Goal: Transaction & Acquisition: Book appointment/travel/reservation

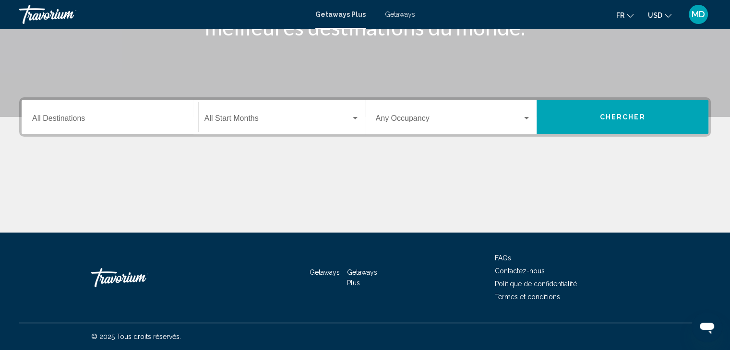
scroll to position [170, 0]
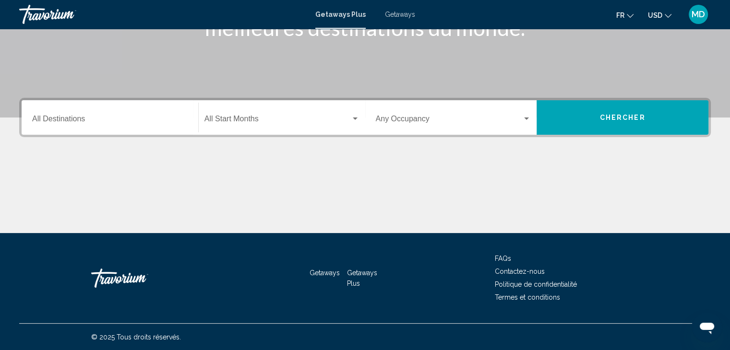
click at [142, 121] on input "Destination All Destinations" at bounding box center [109, 121] width 155 height 9
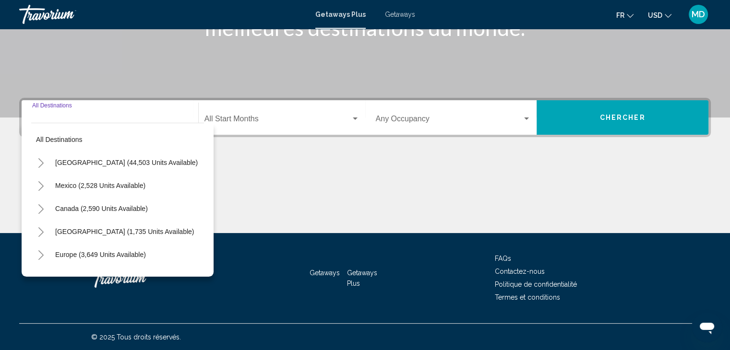
scroll to position [171, 0]
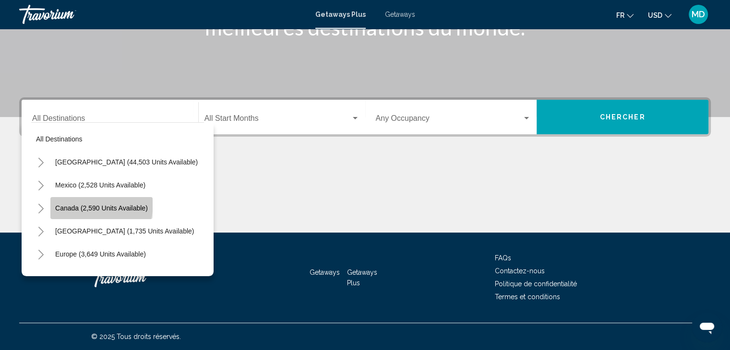
click at [91, 204] on span "Canada (2,590 units available)" at bounding box center [101, 208] width 93 height 8
type input "**********"
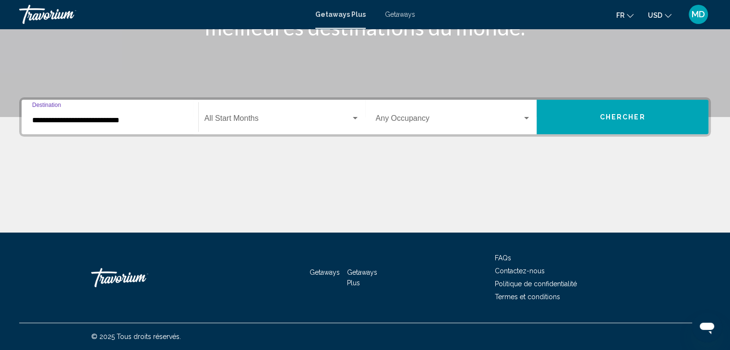
click at [614, 116] on span "Chercher" at bounding box center [623, 118] width 46 height 8
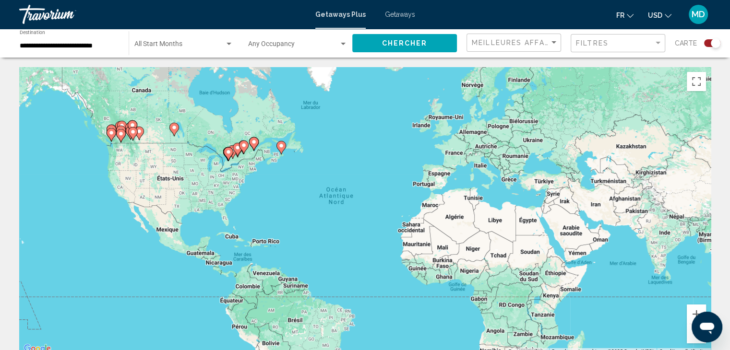
click at [246, 170] on div "Pour activer le glissement du marqueur avec le clavier, appuyez sur Alt+Entrée.…" at bounding box center [364, 211] width 691 height 288
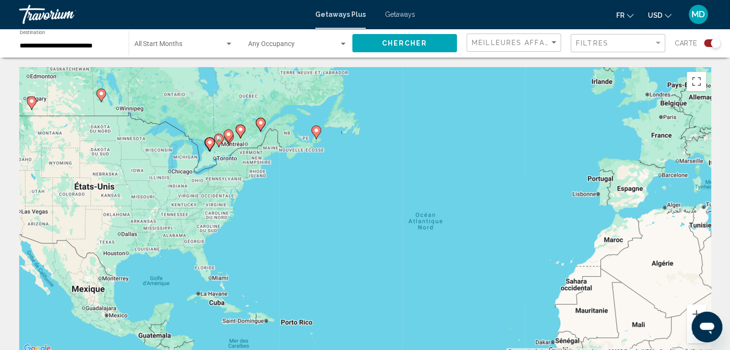
click at [243, 163] on div "Pour activer le glissement du marqueur avec le clavier, appuyez sur Alt+Entrée.…" at bounding box center [364, 211] width 691 height 288
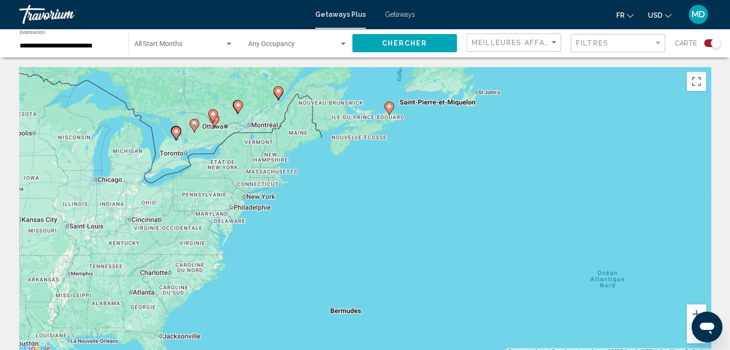
click at [234, 156] on div "Pour activer le glissement du marqueur avec le clavier, appuyez sur Alt+Entrée.…" at bounding box center [364, 211] width 691 height 288
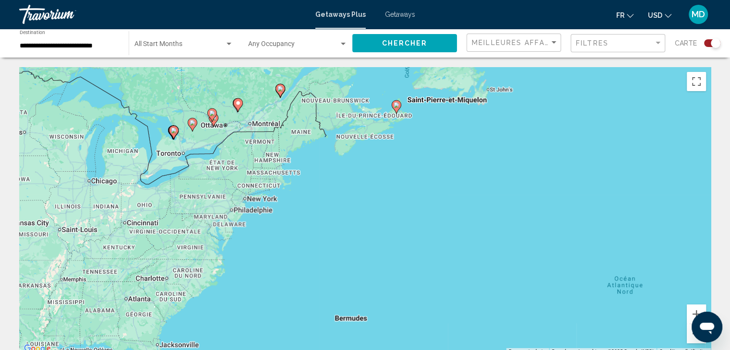
click at [234, 156] on div "Pour activer le glissement du marqueur avec le clavier, appuyez sur Alt+Entrée.…" at bounding box center [364, 211] width 691 height 288
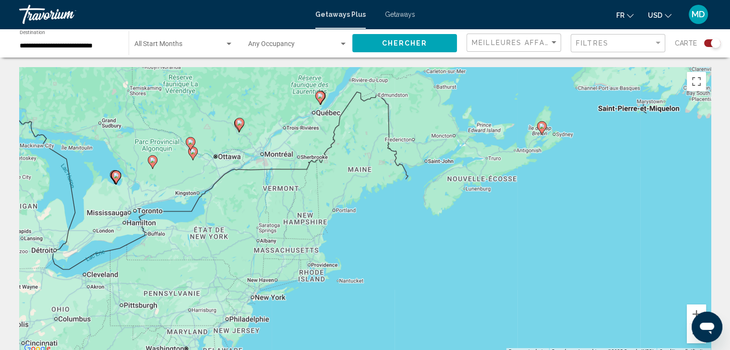
drag, startPoint x: 204, startPoint y: 128, endPoint x: 203, endPoint y: 191, distance: 62.9
click at [203, 191] on div "Pour activer le glissement du marqueur avec le clavier, appuyez sur Alt+Entrée.…" at bounding box center [364, 211] width 691 height 288
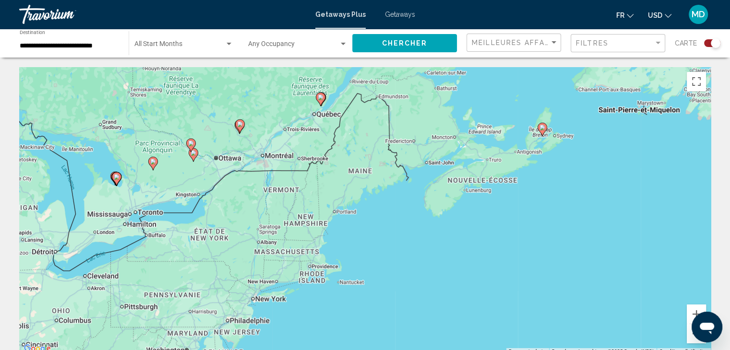
click at [706, 46] on div "Search widget" at bounding box center [712, 43] width 16 height 8
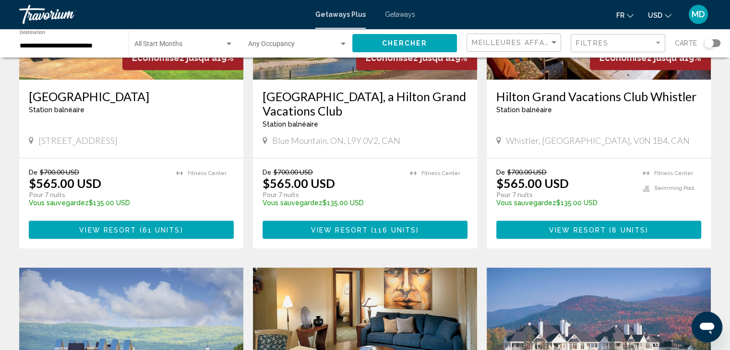
scroll to position [516, 0]
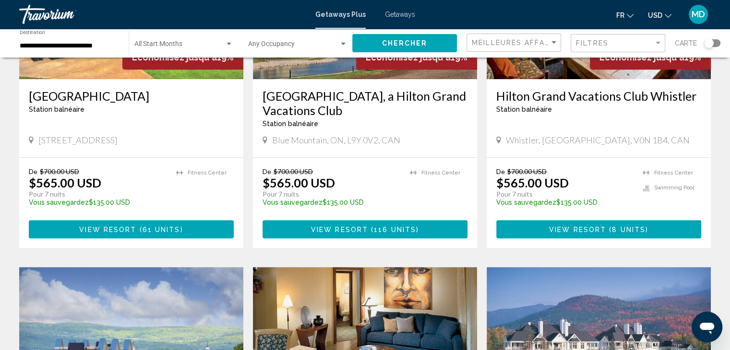
click at [544, 225] on button "View Resort ( 8 units )" at bounding box center [598, 229] width 205 height 18
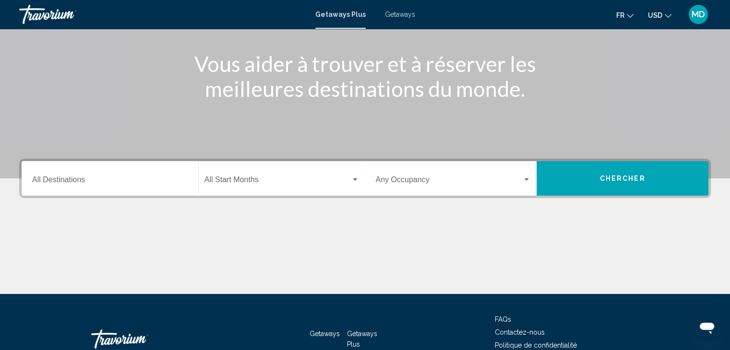
click at [158, 182] on input "Destination All Destinations" at bounding box center [109, 181] width 155 height 9
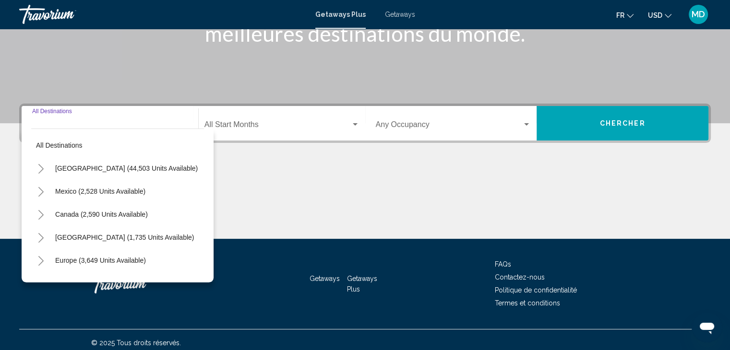
scroll to position [171, 0]
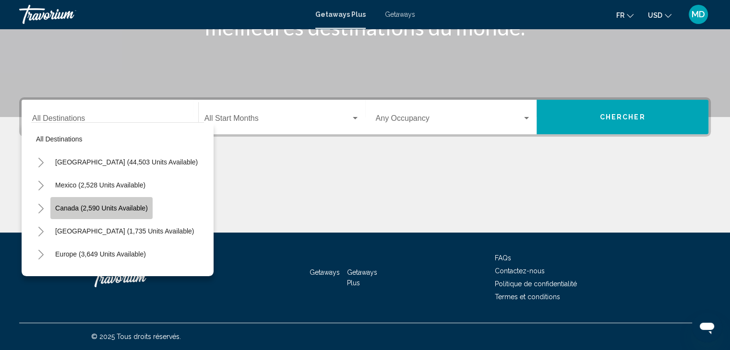
click at [106, 201] on button "Canada (2,590 units available)" at bounding box center [101, 208] width 102 height 22
type input "**********"
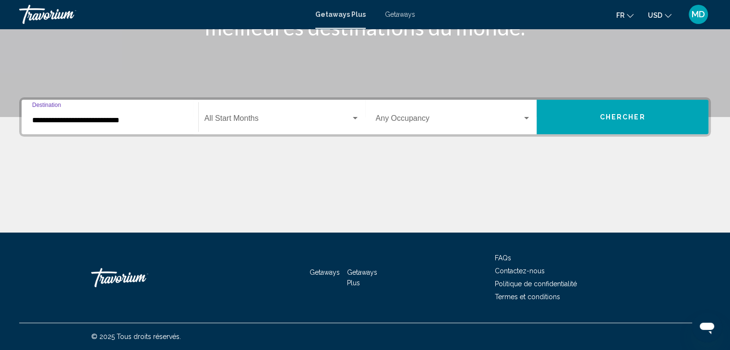
click at [614, 116] on span "Chercher" at bounding box center [623, 118] width 46 height 8
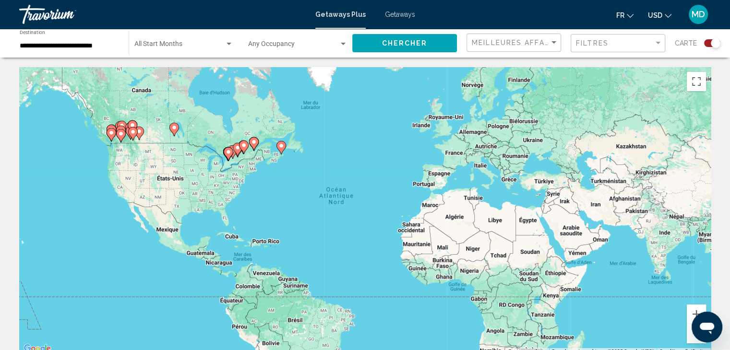
click at [706, 44] on div "Search widget" at bounding box center [712, 43] width 16 height 8
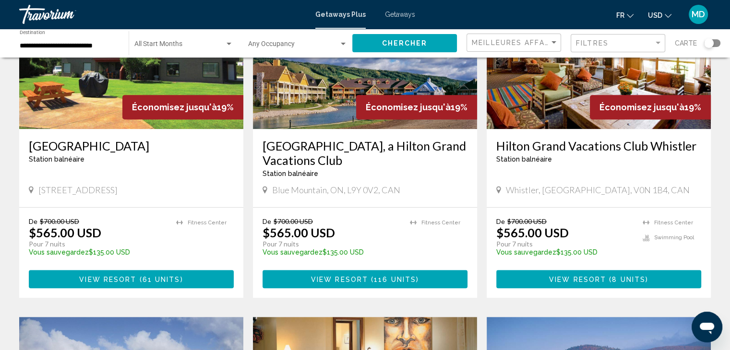
scroll to position [467, 0]
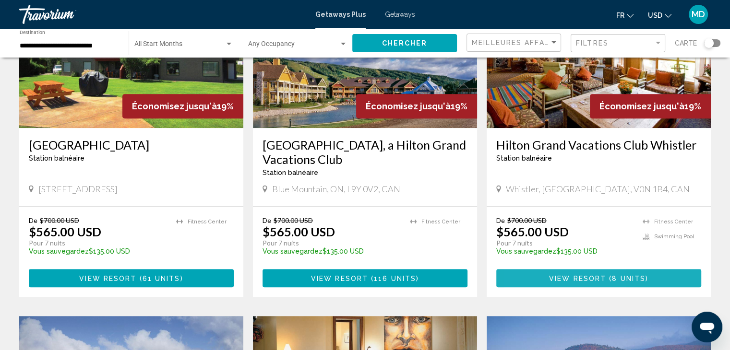
click at [542, 273] on button "View Resort ( 8 units )" at bounding box center [598, 278] width 205 height 18
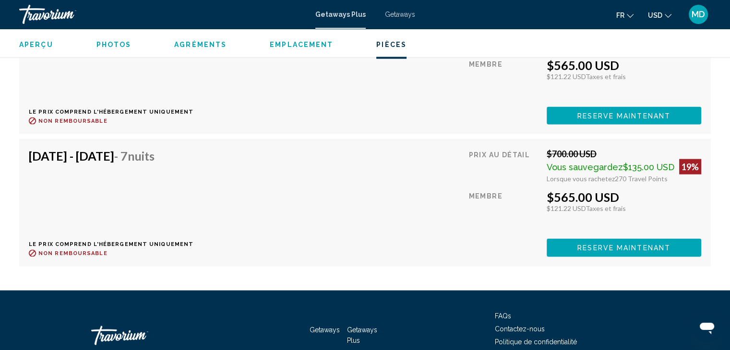
scroll to position [1944, 0]
click at [583, 239] on button "Reserve maintenant" at bounding box center [623, 248] width 154 height 18
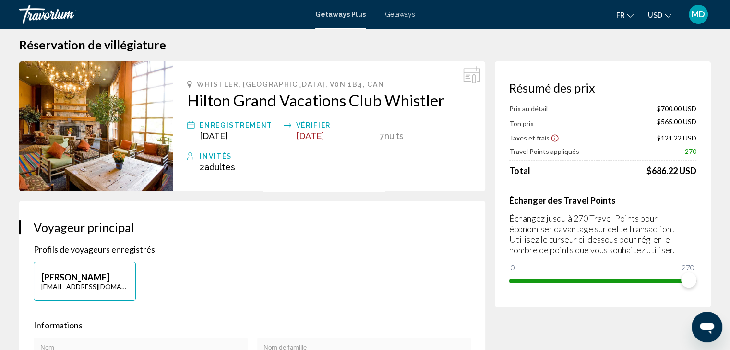
scroll to position [10, 0]
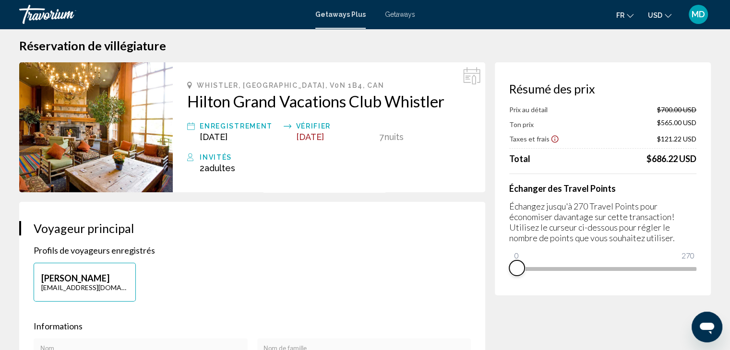
drag, startPoint x: 689, startPoint y: 277, endPoint x: 497, endPoint y: 284, distance: 191.5
click at [497, 284] on div "Résumé des prix Prix au détail $700.00 USD Ton prix $565.00 USD Taxes et frais …" at bounding box center [603, 178] width 216 height 233
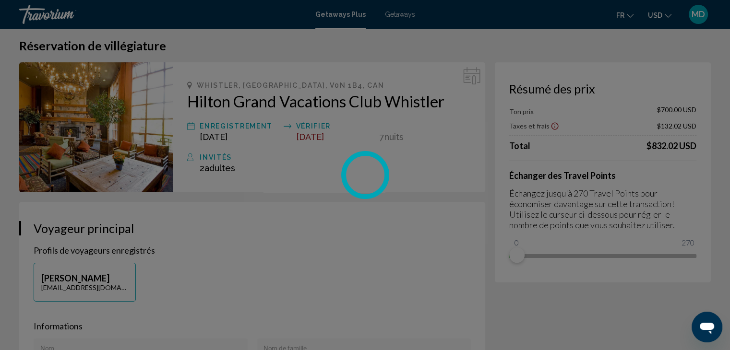
click at [497, 284] on div "Passer au contenu principal Getaways Plus Getaways fr English Español Français …" at bounding box center [365, 165] width 730 height 350
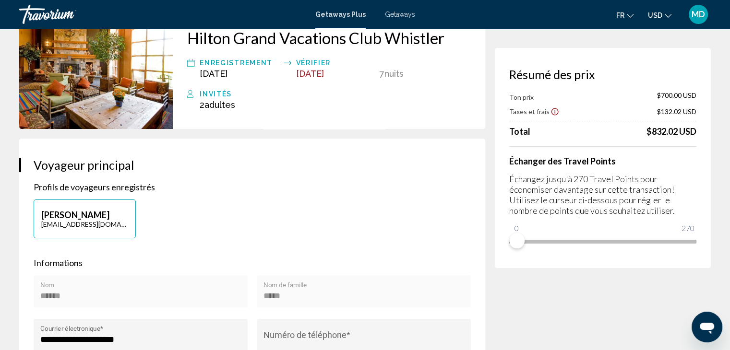
scroll to position [0, 0]
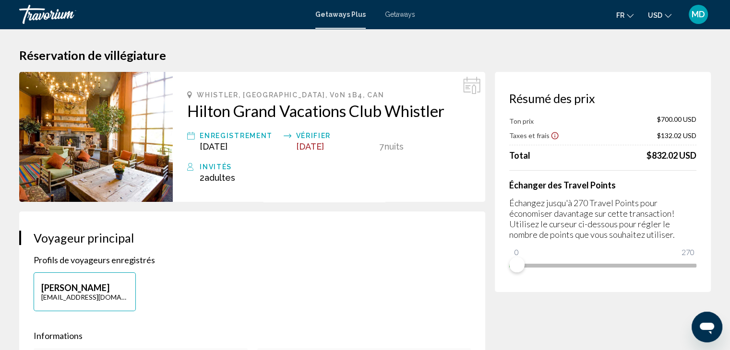
click at [113, 138] on img "Main content" at bounding box center [96, 137] width 154 height 130
click at [216, 116] on h2 "Hilton Grand Vacations Club Whistler" at bounding box center [329, 110] width 284 height 19
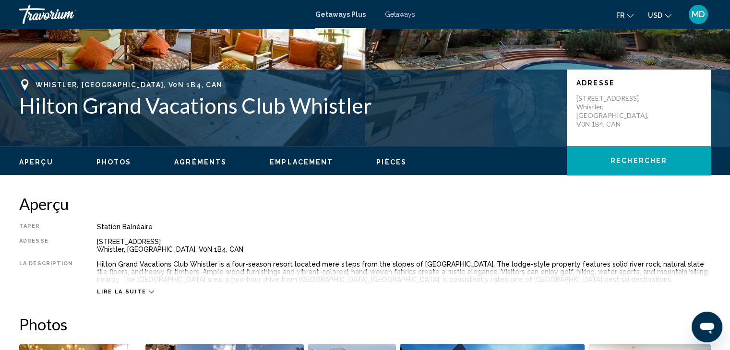
scroll to position [171, 0]
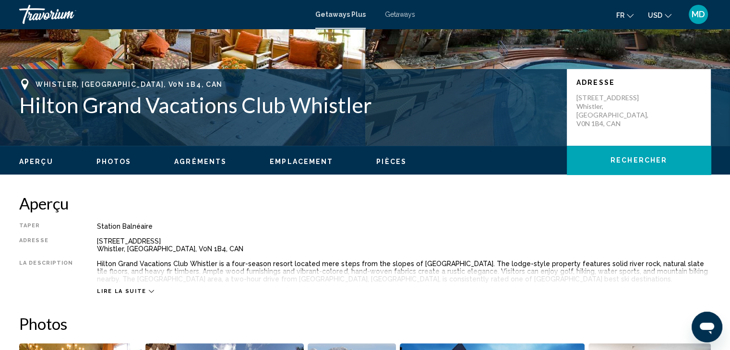
click at [112, 165] on span "Photos" at bounding box center [113, 162] width 35 height 8
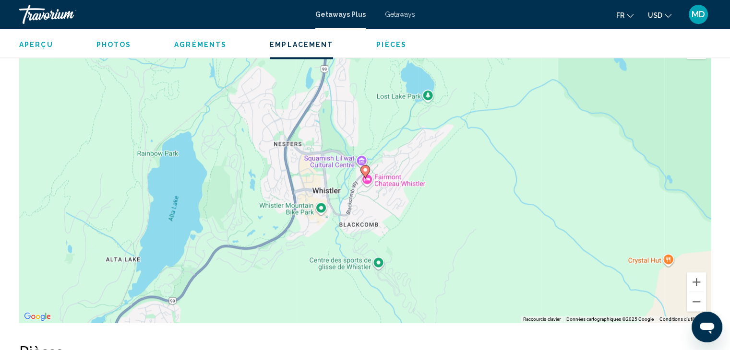
scroll to position [1251, 0]
click at [360, 199] on div "Pour activer le glissement du marqueur avec le clavier, appuyez sur Alt+Entrée.…" at bounding box center [364, 179] width 691 height 288
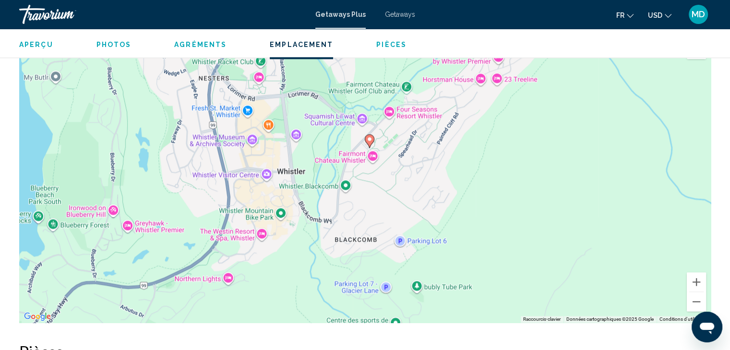
click at [365, 181] on div "Pour activer le glissement du marqueur avec le clavier, appuyez sur Alt+Entrée.…" at bounding box center [364, 179] width 691 height 288
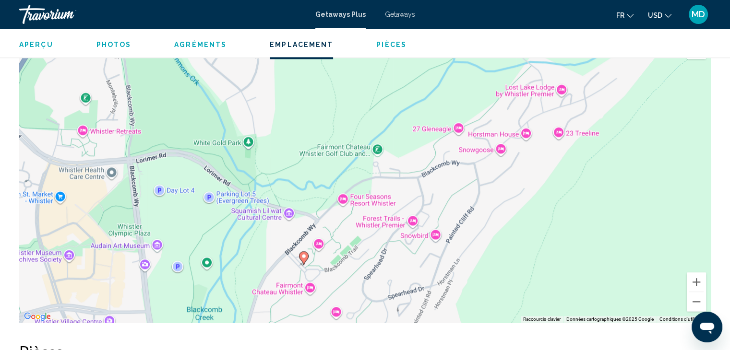
drag, startPoint x: 365, startPoint y: 181, endPoint x: 294, endPoint y: 343, distance: 177.0
click at [294, 343] on div "Aperçu Taper Station balnéaire Tout inclus Pas tout compris Adresse 4580 Chatea…" at bounding box center [364, 48] width 701 height 1869
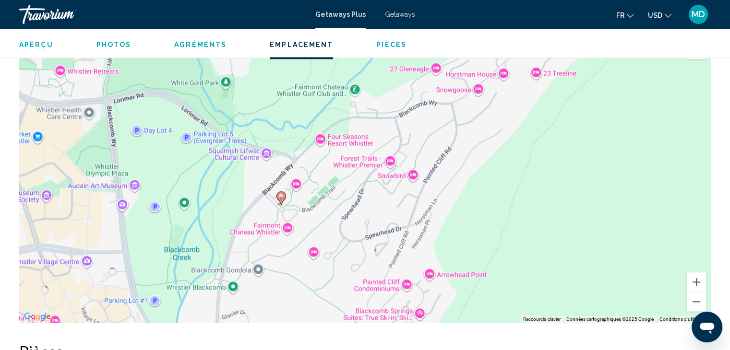
drag, startPoint x: 355, startPoint y: 251, endPoint x: 331, endPoint y: 191, distance: 65.2
click at [331, 191] on div "Pour activer le glissement du marqueur avec le clavier, appuyez sur Alt+Entrée.…" at bounding box center [364, 179] width 691 height 288
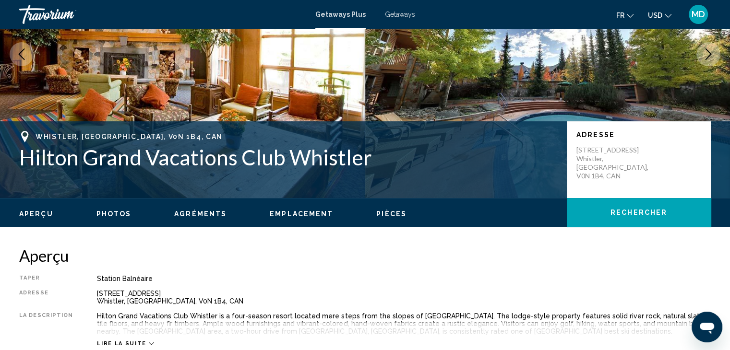
scroll to position [115, 0]
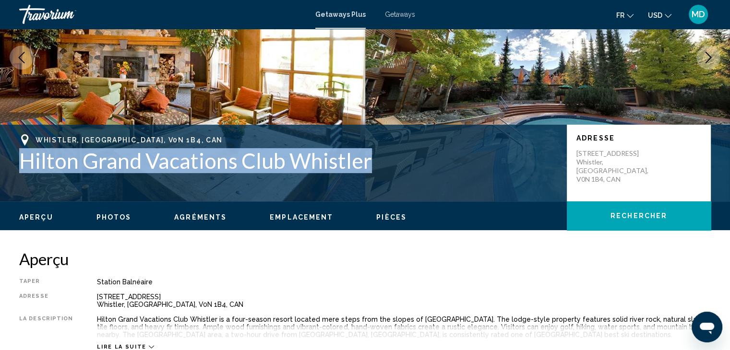
drag, startPoint x: 16, startPoint y: 160, endPoint x: 367, endPoint y: 164, distance: 351.7
click at [367, 164] on div "Whistler, BC, V0N 1B4, CAN Hilton Grand Vacations Club Whistler Adresse 4580 Ch…" at bounding box center [365, 163] width 730 height 58
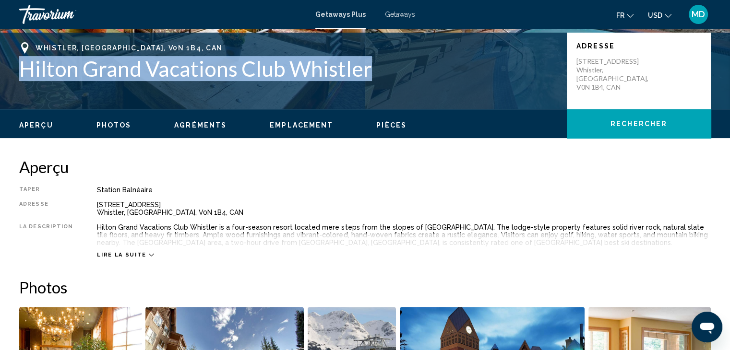
scroll to position [211, 0]
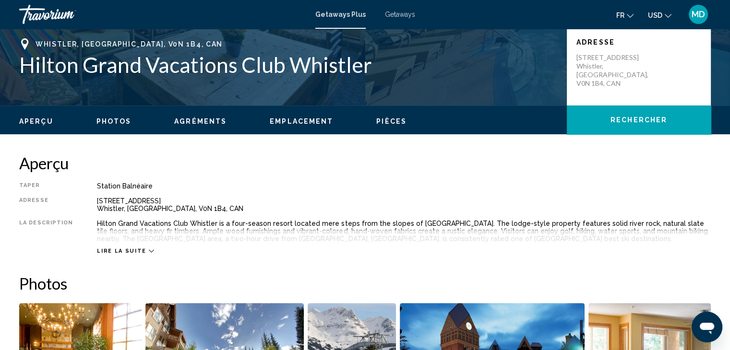
click at [386, 158] on h2 "Aperçu" at bounding box center [364, 163] width 691 height 19
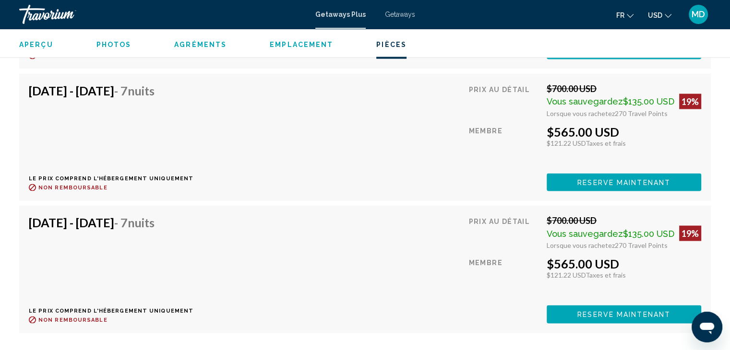
scroll to position [1865, 0]
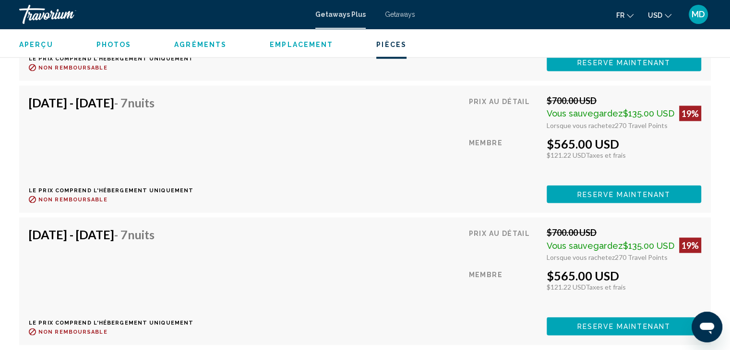
click at [667, 17] on icon "Change currency" at bounding box center [667, 16] width 7 height 4
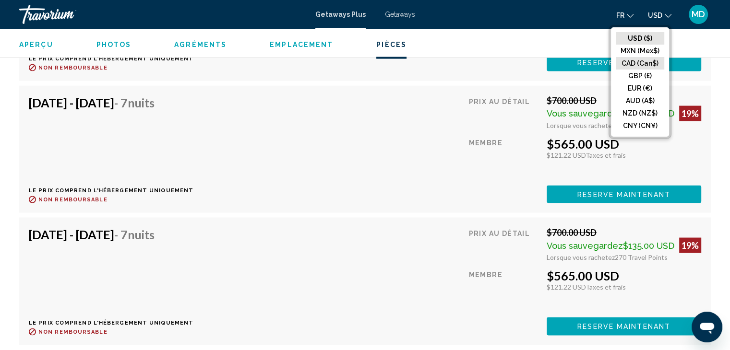
click at [647, 60] on button "CAD (Can$)" at bounding box center [639, 63] width 48 height 12
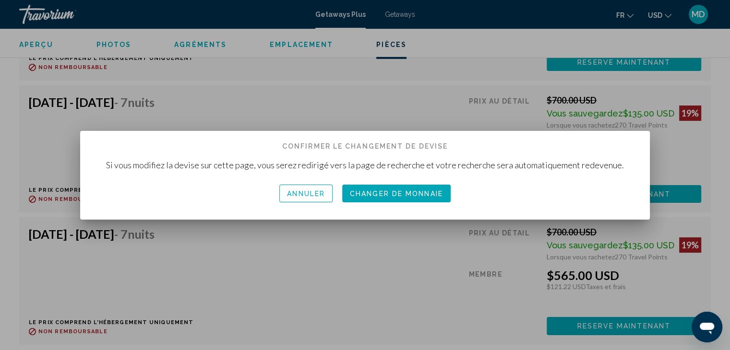
scroll to position [0, 0]
click at [424, 195] on span "Changer de monnaie" at bounding box center [396, 194] width 93 height 8
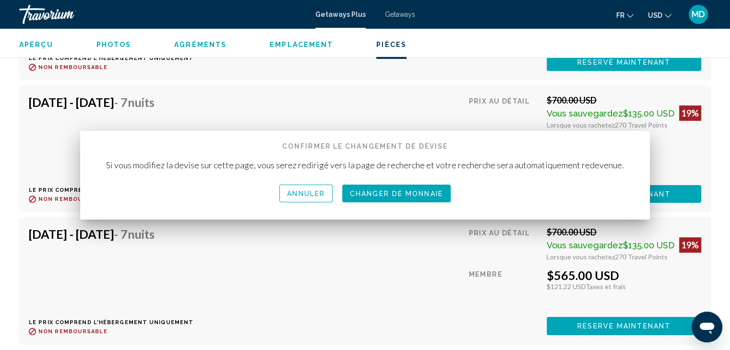
scroll to position [1865, 0]
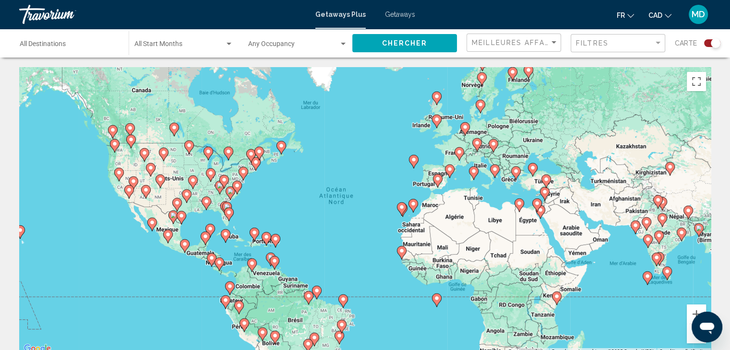
click at [105, 50] on div "Destination All Destinations" at bounding box center [69, 43] width 99 height 26
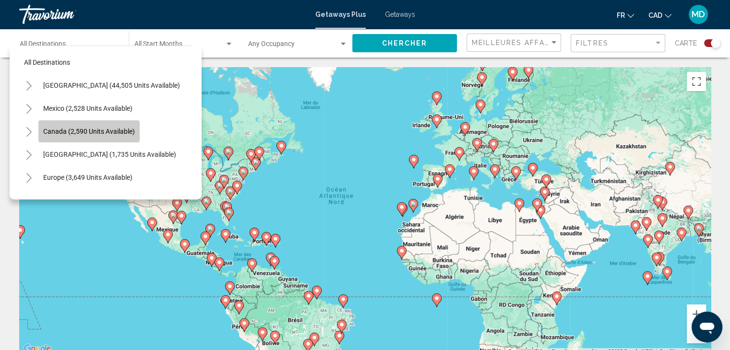
click at [80, 130] on span "Canada (2,590 units available)" at bounding box center [89, 132] width 92 height 8
type input "**********"
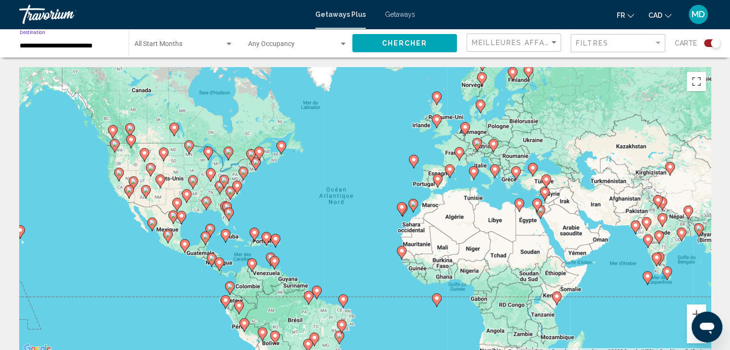
click at [414, 45] on span "Chercher" at bounding box center [405, 44] width 46 height 8
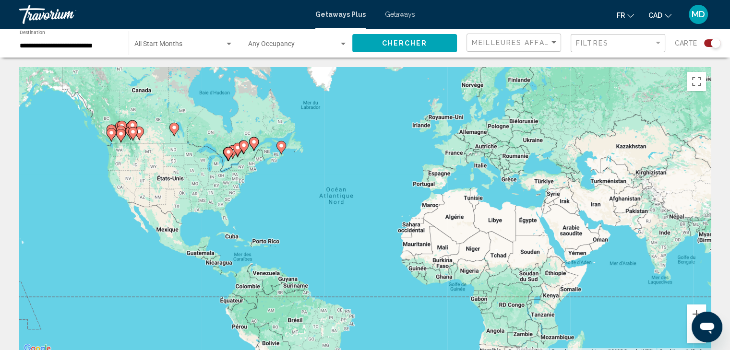
click at [707, 42] on div "Search widget" at bounding box center [712, 43] width 16 height 8
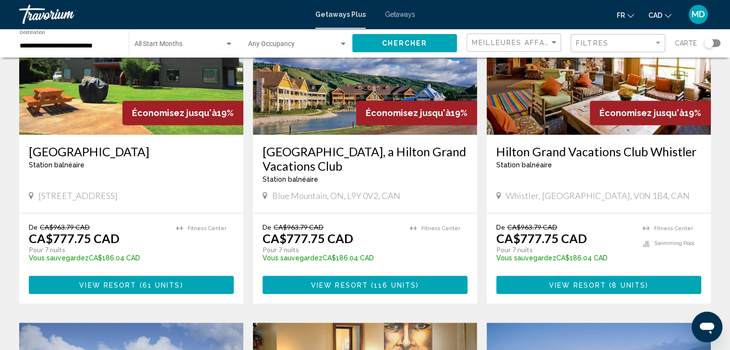
scroll to position [461, 0]
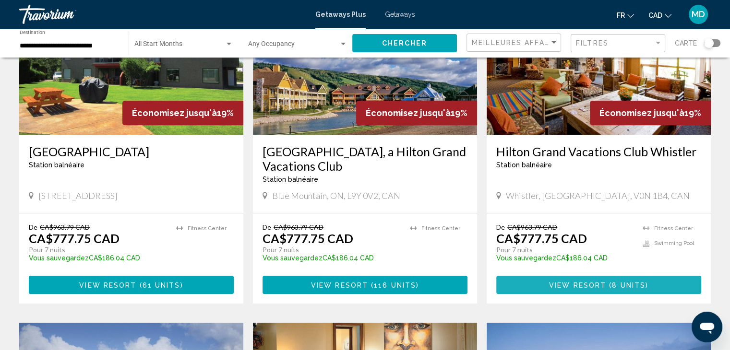
click at [568, 284] on span "View Resort" at bounding box center [577, 286] width 57 height 8
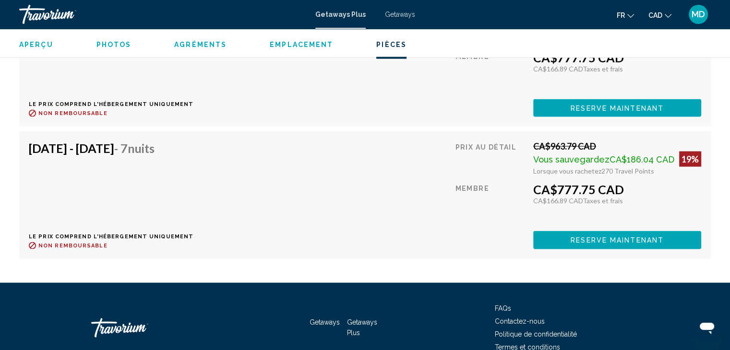
scroll to position [1951, 0]
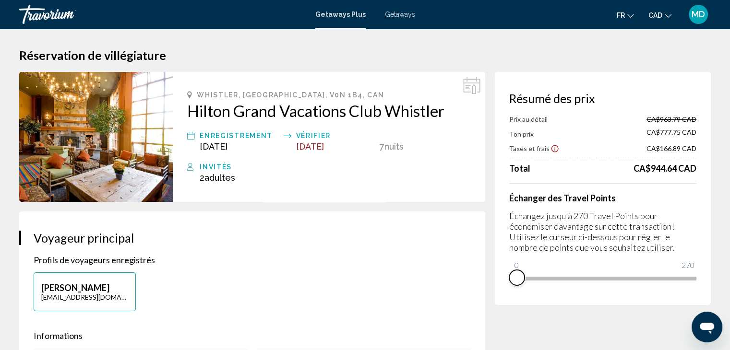
drag, startPoint x: 686, startPoint y: 290, endPoint x: 501, endPoint y: 292, distance: 185.7
click at [501, 292] on div "Résumé des prix Prix au détail CA$963.79 CAD Ton prix CA$777.75 CAD Taxes et fr…" at bounding box center [603, 188] width 216 height 233
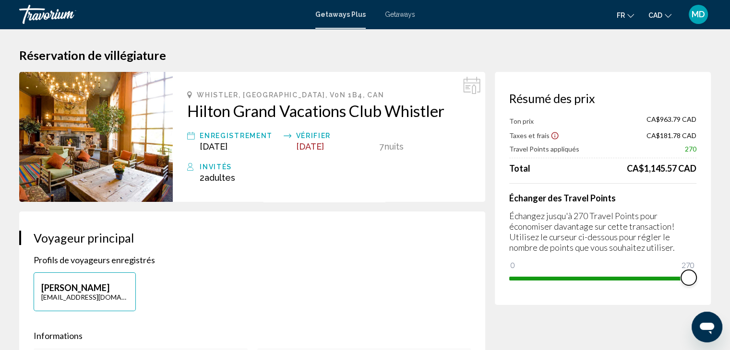
drag, startPoint x: 520, startPoint y: 266, endPoint x: 712, endPoint y: 241, distance: 193.4
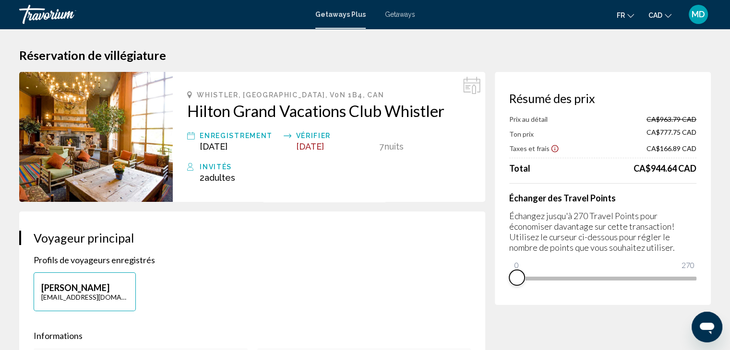
drag, startPoint x: 686, startPoint y: 287, endPoint x: 510, endPoint y: 293, distance: 175.2
click at [510, 293] on div "Résumé des prix Prix au détail CA$963.79 CAD Ton prix CA$777.75 CAD Taxes et fr…" at bounding box center [603, 188] width 216 height 233
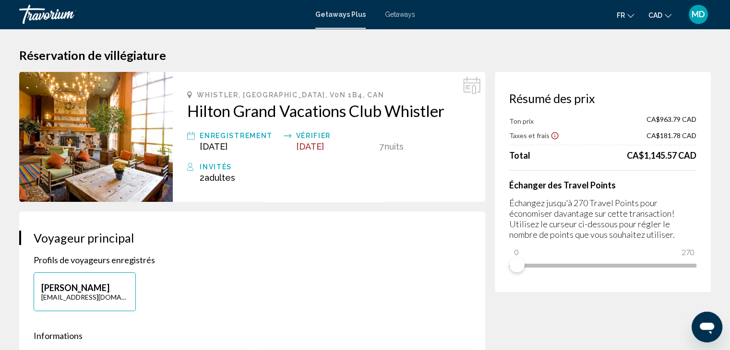
click at [399, 16] on span "Getaways" at bounding box center [400, 15] width 30 height 8
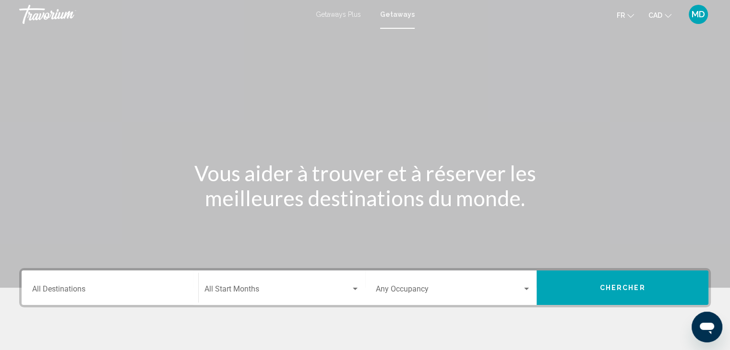
click at [170, 280] on div "Destination All Destinations" at bounding box center [109, 288] width 155 height 30
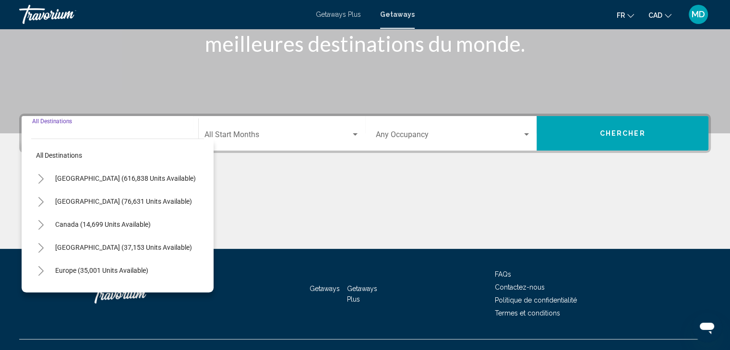
scroll to position [171, 0]
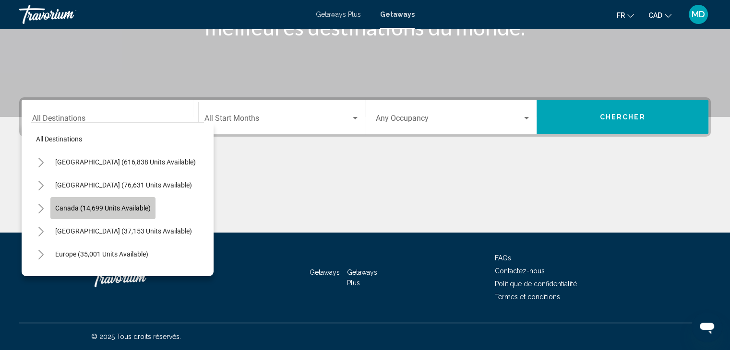
click at [140, 215] on button "Canada (14,699 units available)" at bounding box center [102, 208] width 105 height 22
type input "**********"
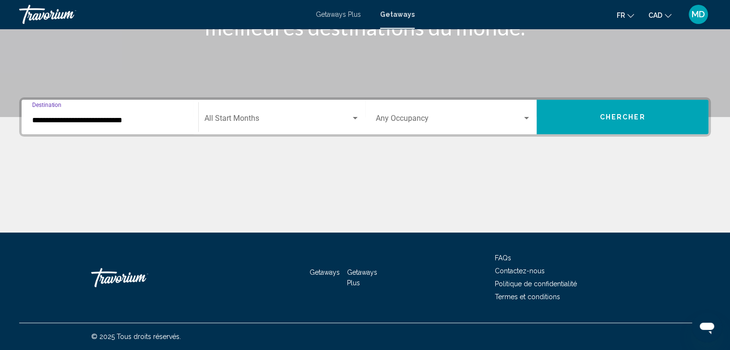
click at [601, 123] on button "Chercher" at bounding box center [622, 117] width 172 height 35
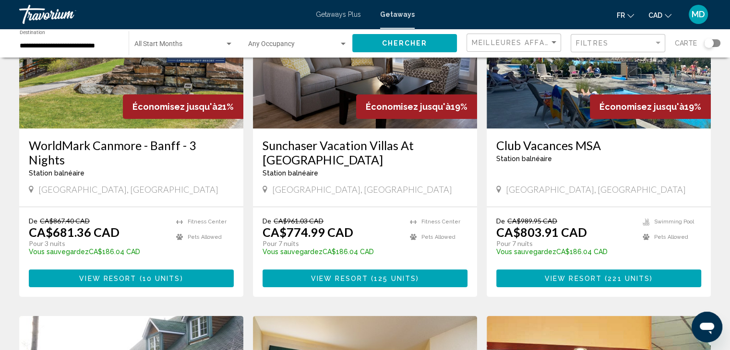
scroll to position [142, 0]
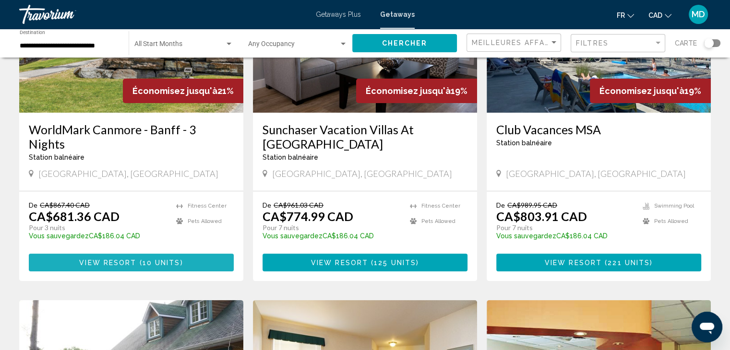
click at [157, 259] on span "10 units" at bounding box center [161, 263] width 38 height 8
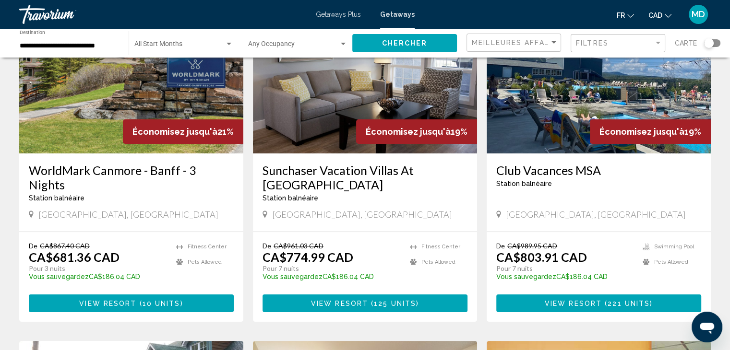
scroll to position [102, 0]
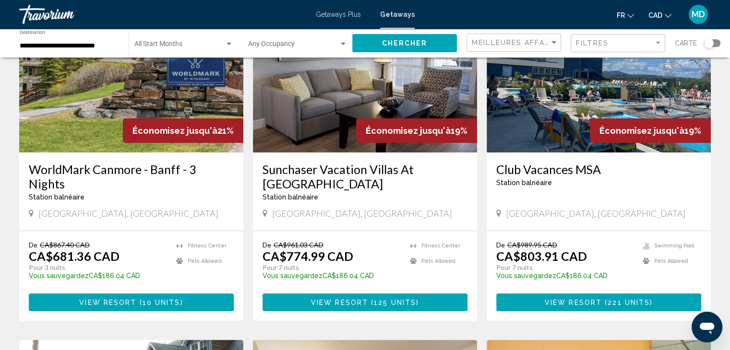
click at [106, 47] on input "**********" at bounding box center [69, 46] width 99 height 8
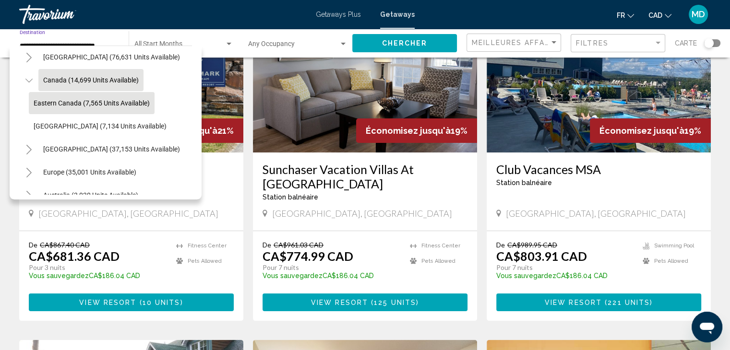
scroll to position [54, 0]
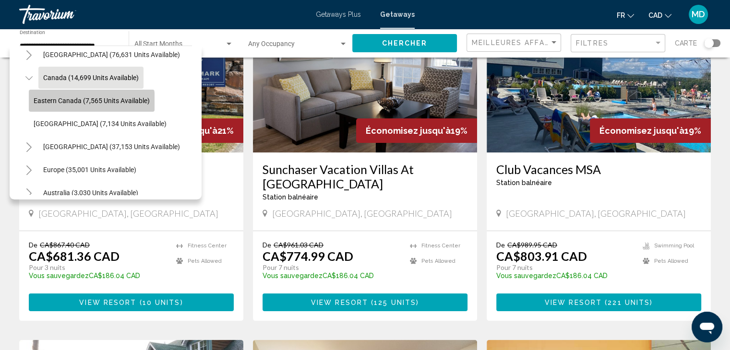
click at [89, 106] on button "Eastern Canada (7,565 units available)" at bounding box center [92, 101] width 126 height 22
type input "**********"
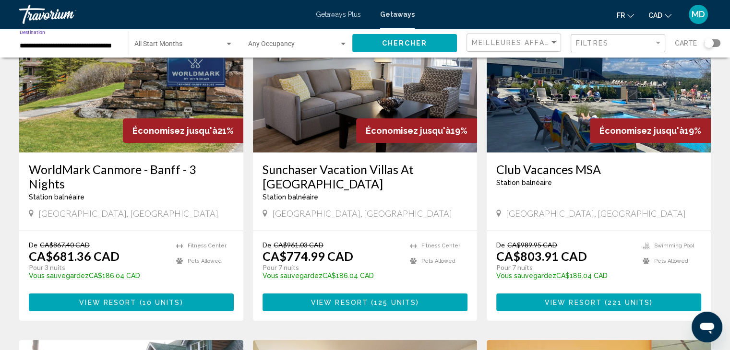
click at [405, 43] on span "Chercher" at bounding box center [405, 44] width 46 height 8
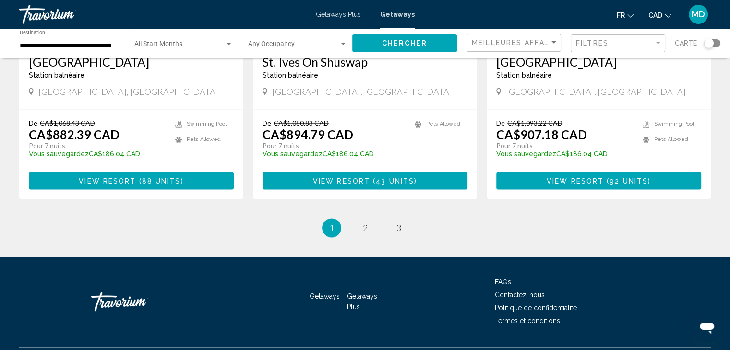
scroll to position [1240, 0]
click at [363, 223] on span "2" at bounding box center [365, 228] width 5 height 11
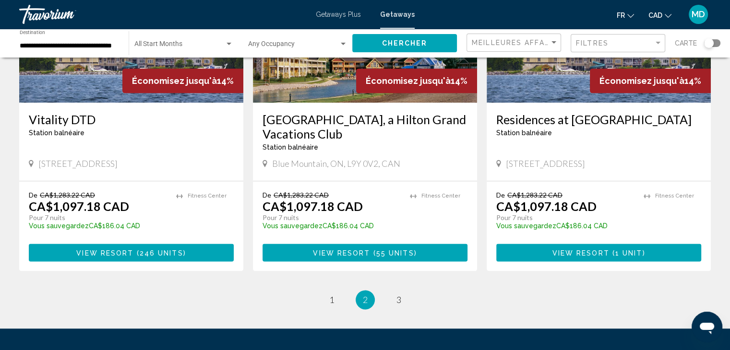
scroll to position [1208, 0]
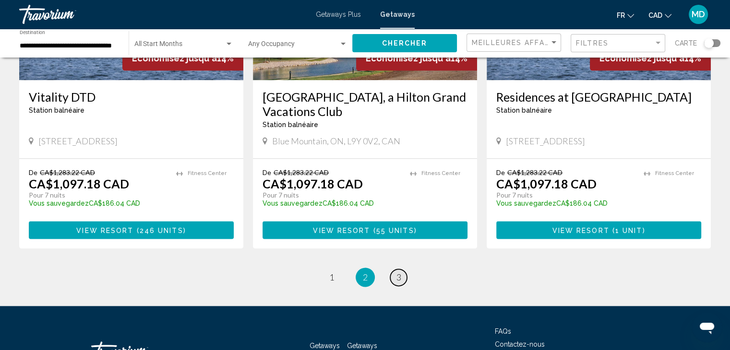
click at [397, 272] on span "3" at bounding box center [398, 277] width 5 height 11
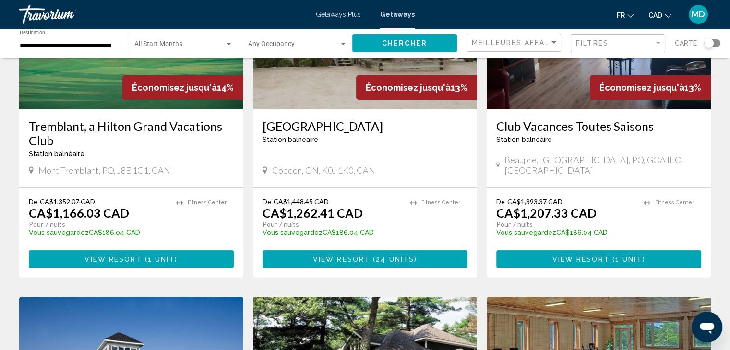
scroll to position [149, 0]
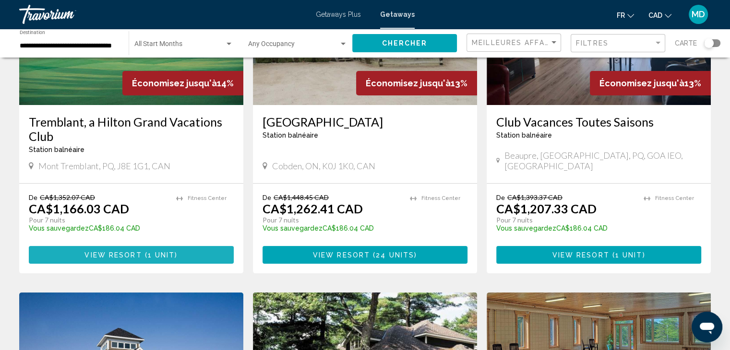
click at [155, 251] on span "View Resort ( 1 unit )" at bounding box center [130, 255] width 93 height 8
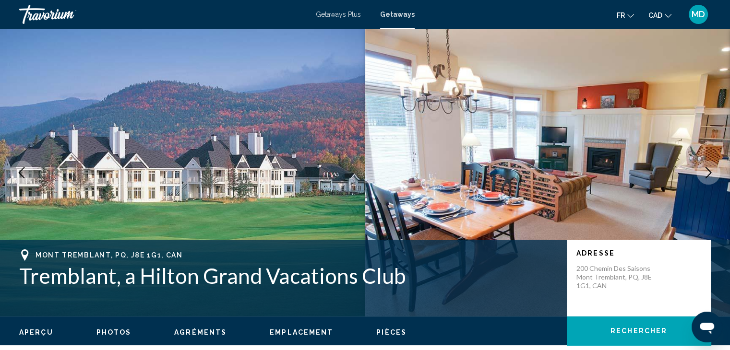
click at [332, 18] on span "Getaways Plus" at bounding box center [338, 15] width 45 height 8
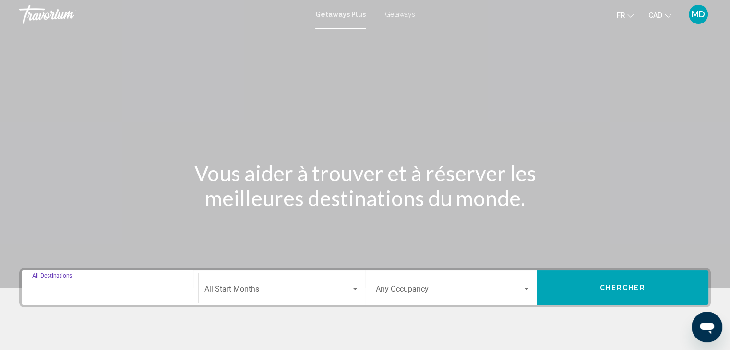
click at [135, 288] on input "Destination All Destinations" at bounding box center [109, 291] width 155 height 9
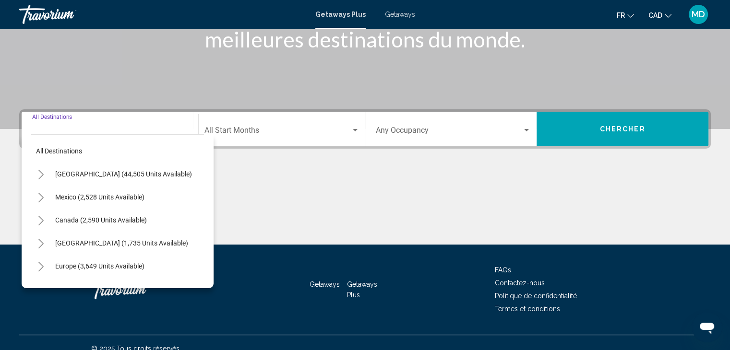
scroll to position [171, 0]
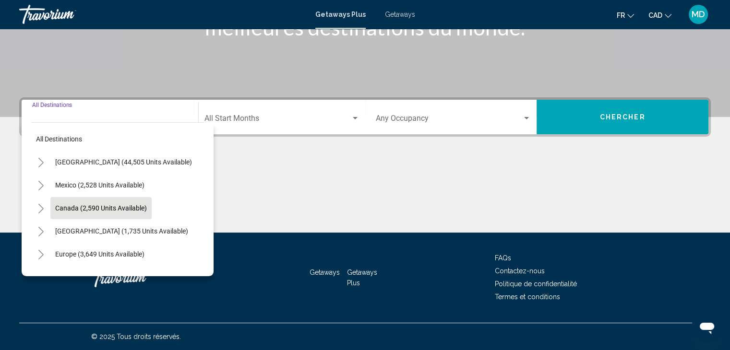
click at [127, 203] on button "Canada (2,590 units available)" at bounding box center [100, 208] width 101 height 22
type input "**********"
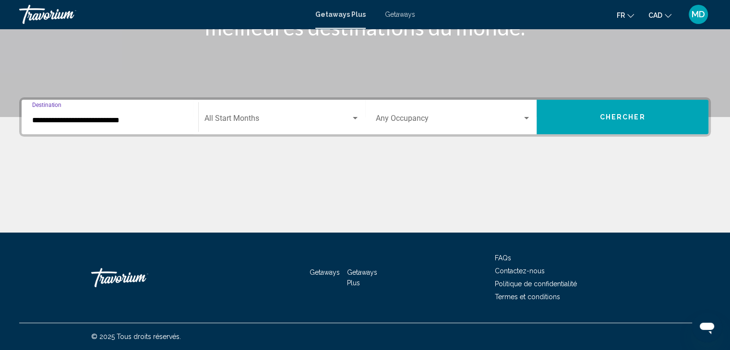
click at [604, 114] on span "Chercher" at bounding box center [623, 118] width 46 height 8
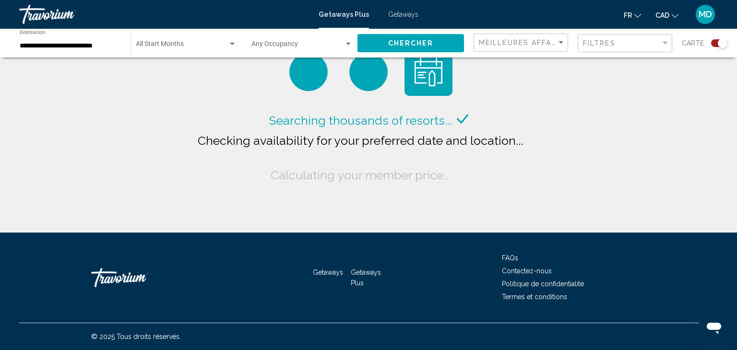
click at [105, 44] on input "**********" at bounding box center [70, 46] width 101 height 8
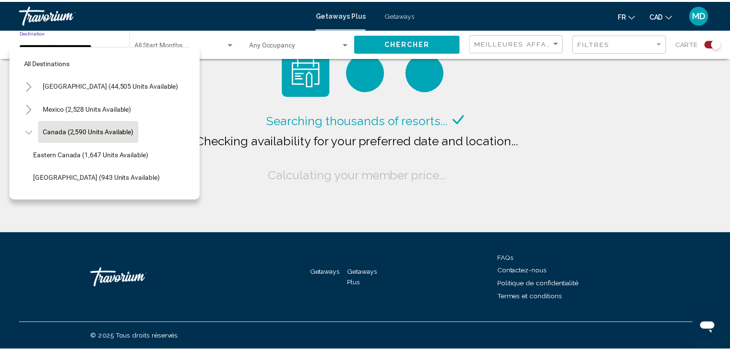
scroll to position [14, 0]
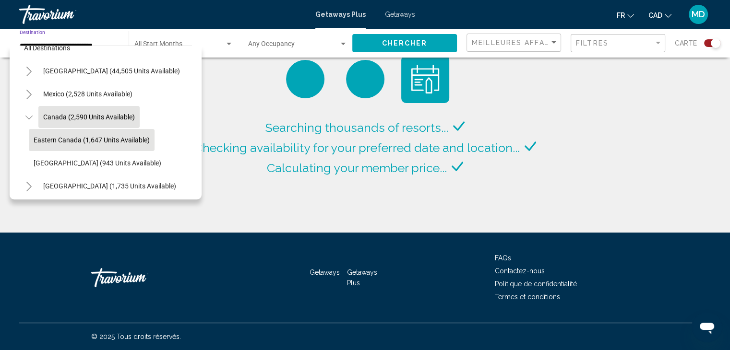
click at [61, 136] on span "Eastern Canada (1,647 units available)" at bounding box center [92, 140] width 116 height 8
type input "**********"
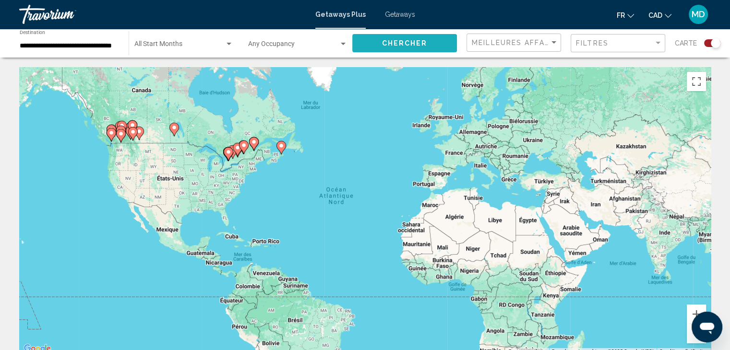
click at [390, 43] on span "Chercher" at bounding box center [405, 44] width 46 height 8
click at [706, 42] on div "Search widget" at bounding box center [712, 43] width 16 height 8
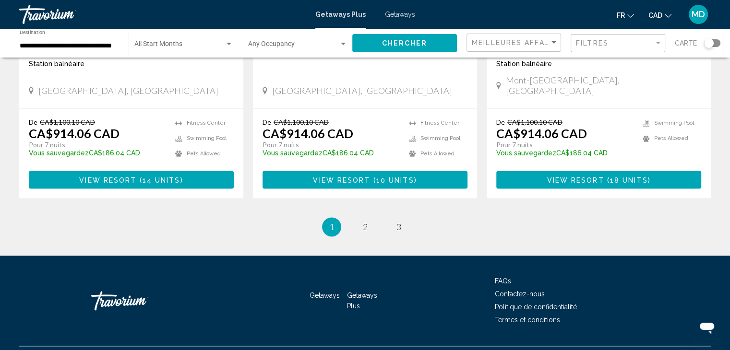
scroll to position [1259, 0]
click at [368, 219] on link "page 2" at bounding box center [364, 227] width 17 height 17
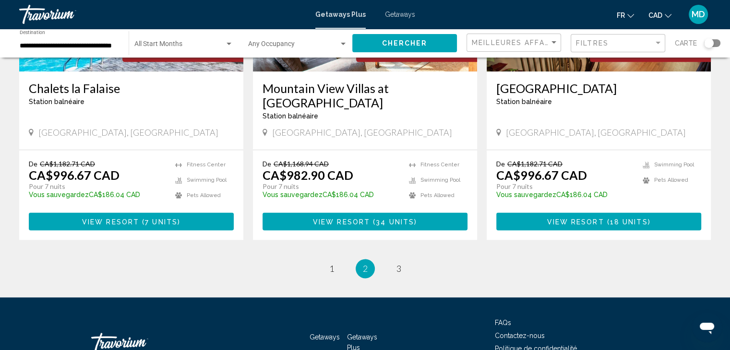
scroll to position [1212, 0]
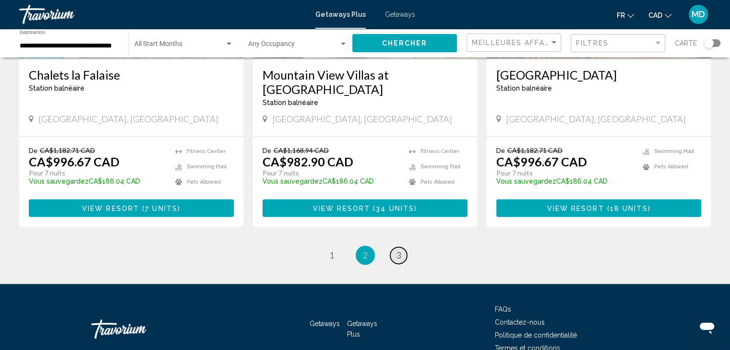
click at [400, 250] on span "3" at bounding box center [398, 255] width 5 height 11
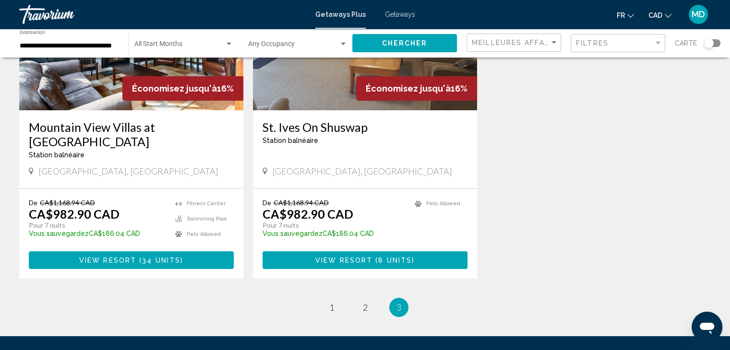
scroll to position [147, 0]
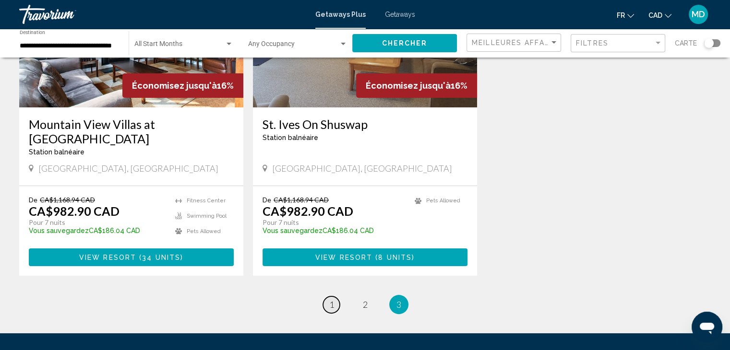
click at [331, 299] on span "1" at bounding box center [331, 304] width 5 height 11
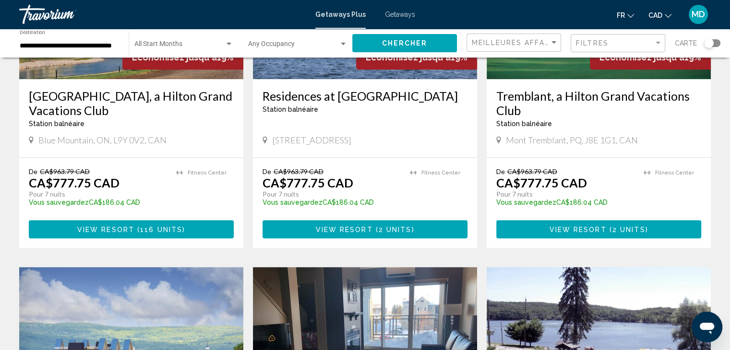
scroll to position [518, 0]
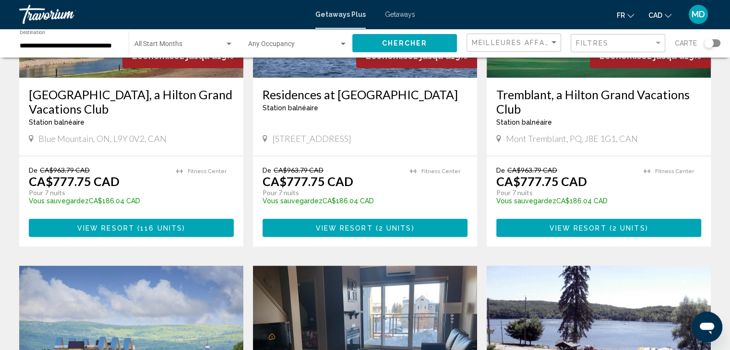
click at [561, 225] on span "View Resort" at bounding box center [577, 229] width 57 height 8
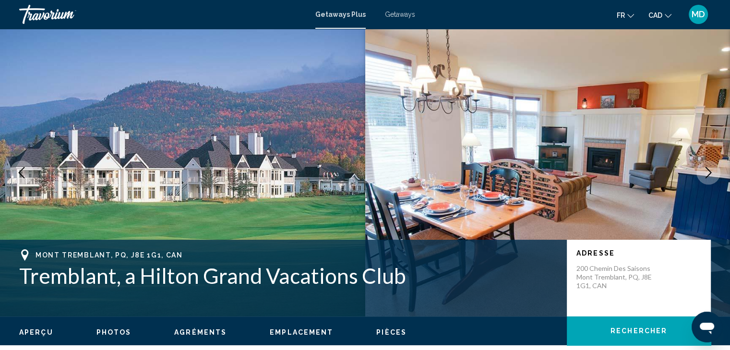
click at [351, 14] on span "Getaways Plus" at bounding box center [340, 15] width 50 height 8
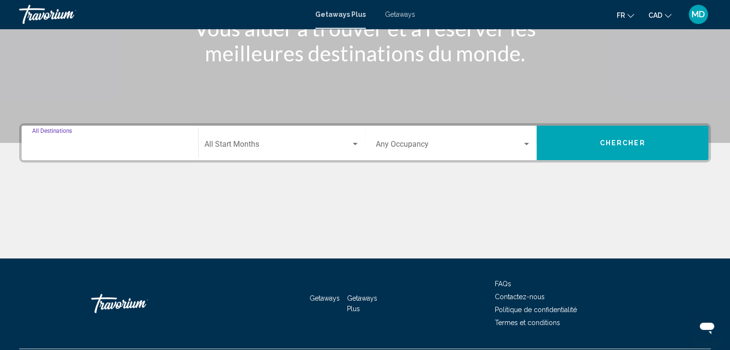
click at [154, 145] on input "Destination All Destinations" at bounding box center [109, 146] width 155 height 9
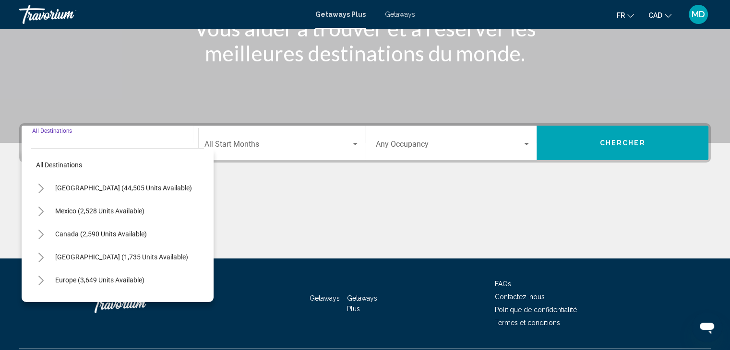
scroll to position [171, 0]
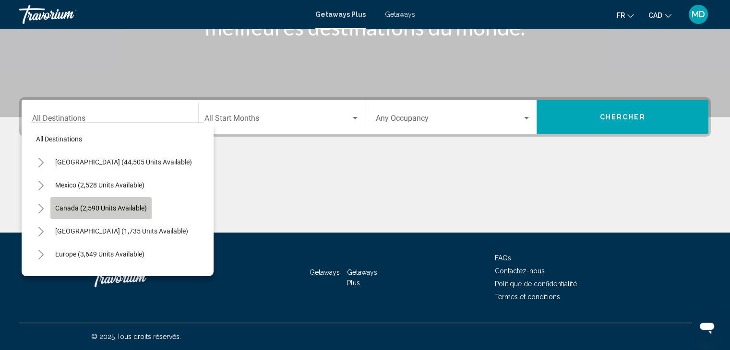
click at [117, 207] on span "Canada (2,590 units available)" at bounding box center [101, 208] width 92 height 8
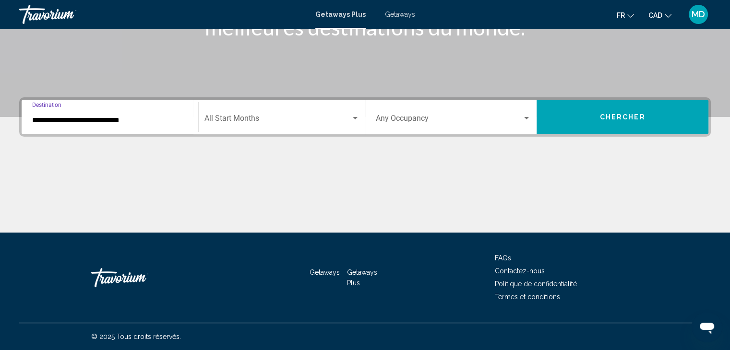
click at [163, 124] on input "**********" at bounding box center [109, 120] width 155 height 9
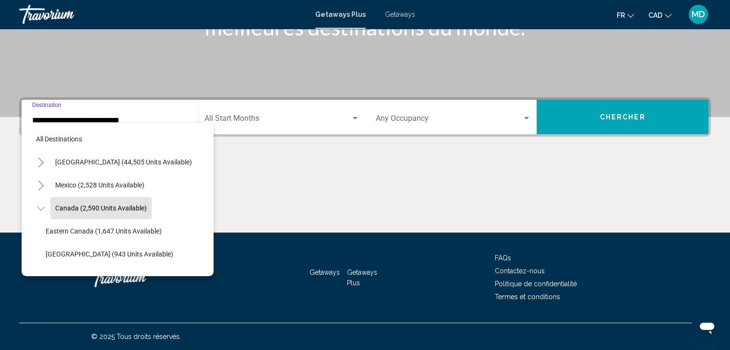
scroll to position [14, 0]
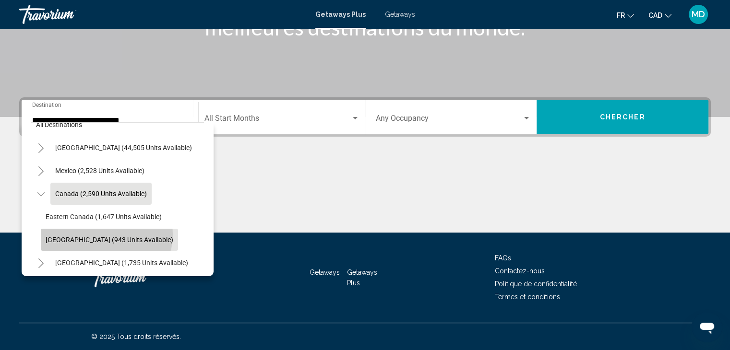
click at [106, 234] on button "Western Canada (943 units available)" at bounding box center [109, 240] width 137 height 22
type input "**********"
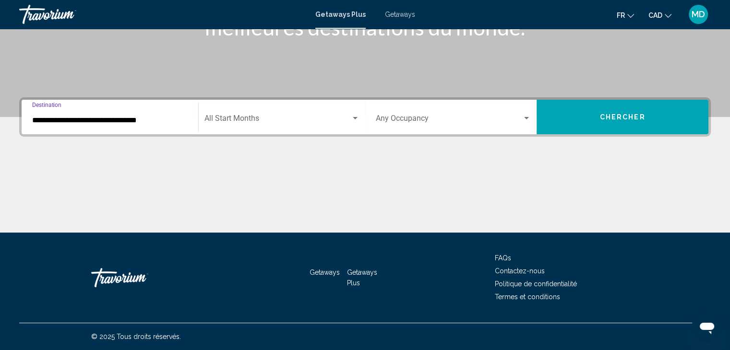
click at [601, 116] on span "Chercher" at bounding box center [623, 118] width 46 height 8
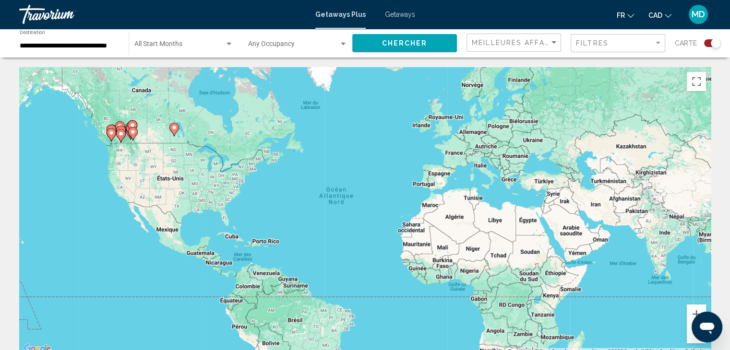
click at [706, 46] on div "Search widget" at bounding box center [712, 43] width 16 height 8
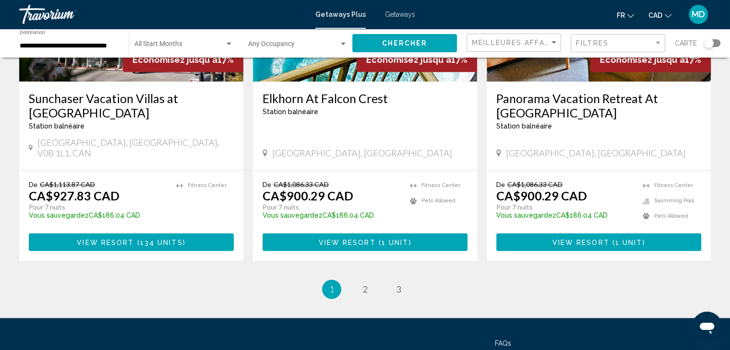
scroll to position [1255, 0]
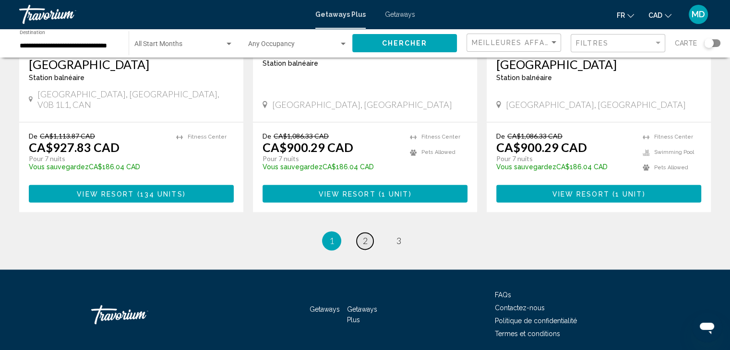
click at [364, 236] on span "2" at bounding box center [365, 241] width 5 height 11
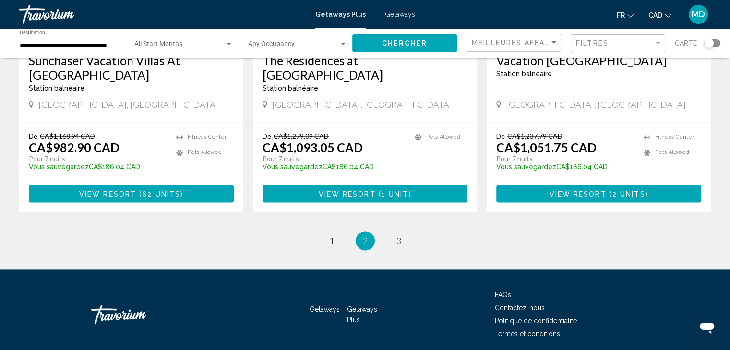
scroll to position [1241, 0]
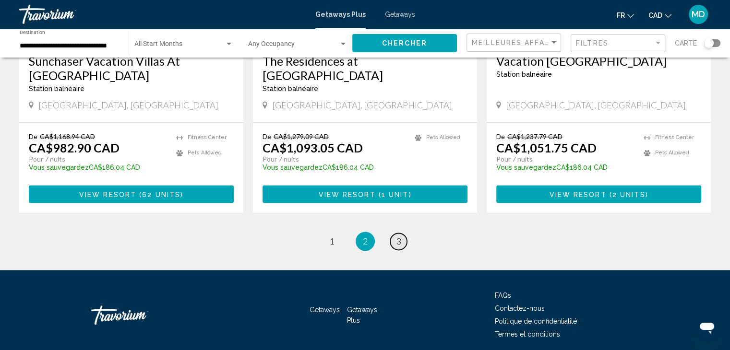
click at [402, 233] on link "page 3" at bounding box center [398, 241] width 17 height 17
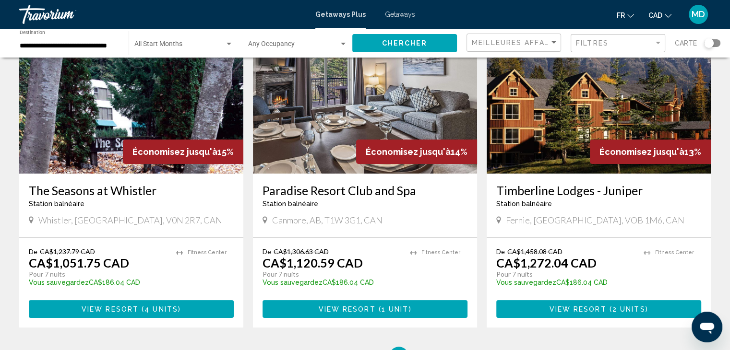
scroll to position [81, 0]
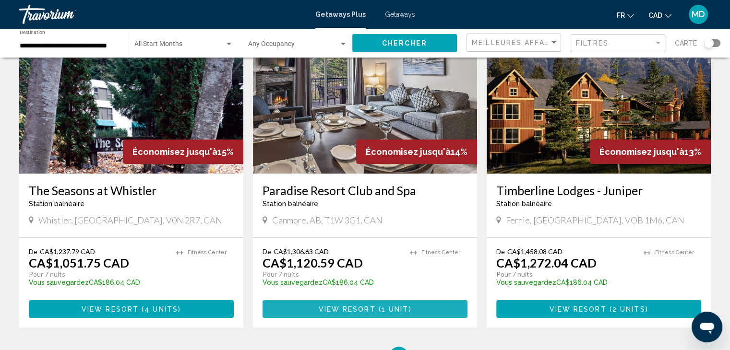
click at [340, 306] on span "View Resort" at bounding box center [346, 310] width 57 height 8
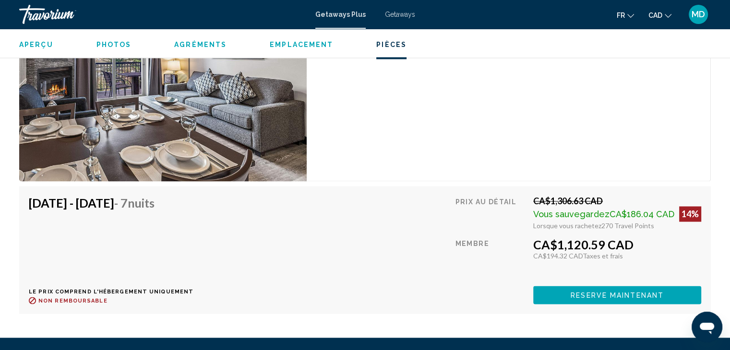
scroll to position [1597, 0]
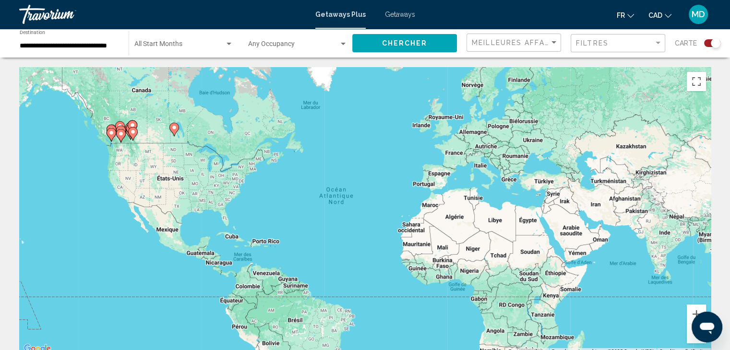
click at [96, 106] on div "Pour activer le glissement du marqueur avec le clavier, appuyez sur Alt+Entrée.…" at bounding box center [364, 211] width 691 height 288
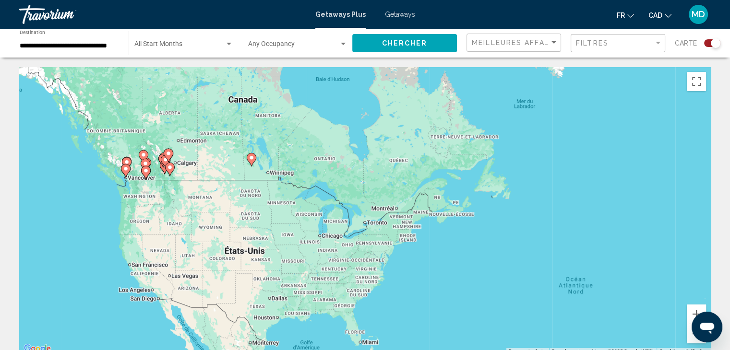
click at [104, 128] on div "Pour activer le glissement du marqueur avec le clavier, appuyez sur Alt+Entrée.…" at bounding box center [364, 211] width 691 height 288
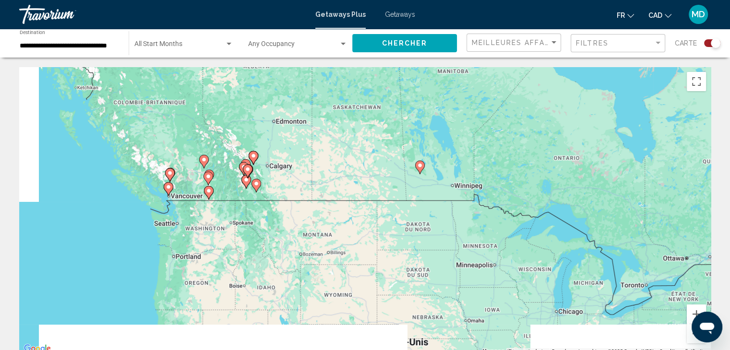
drag, startPoint x: 143, startPoint y: 163, endPoint x: 177, endPoint y: 112, distance: 61.3
click at [177, 112] on div "Pour activer le glissement du marqueur avec le clavier, appuyez sur Alt+Entrée.…" at bounding box center [364, 211] width 691 height 288
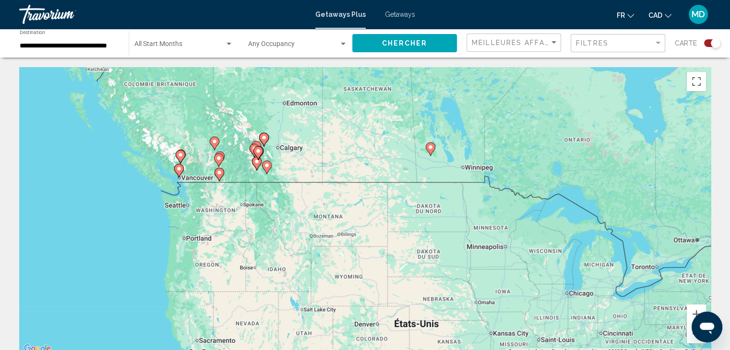
click at [198, 127] on div "Pour activer le glissement du marqueur avec le clavier, appuyez sur Alt+Entrée.…" at bounding box center [364, 211] width 691 height 288
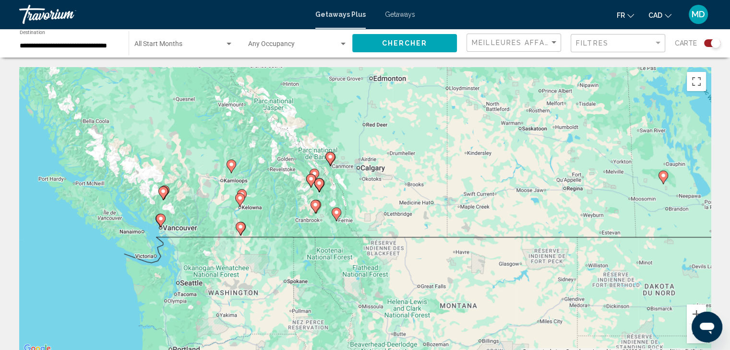
click at [202, 158] on div "Pour activer le glissement du marqueur avec le clavier, appuyez sur Alt+Entrée.…" at bounding box center [364, 211] width 691 height 288
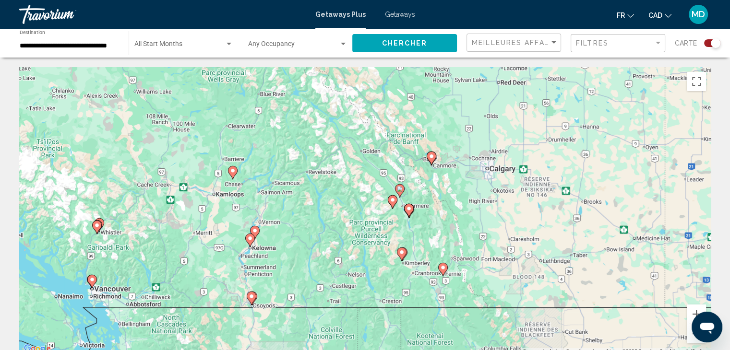
drag, startPoint x: 257, startPoint y: 235, endPoint x: 206, endPoint y: 224, distance: 52.4
click at [206, 224] on div "Pour activer le glissement du marqueur avec le clavier, appuyez sur Alt+Entrée.…" at bounding box center [364, 211] width 691 height 288
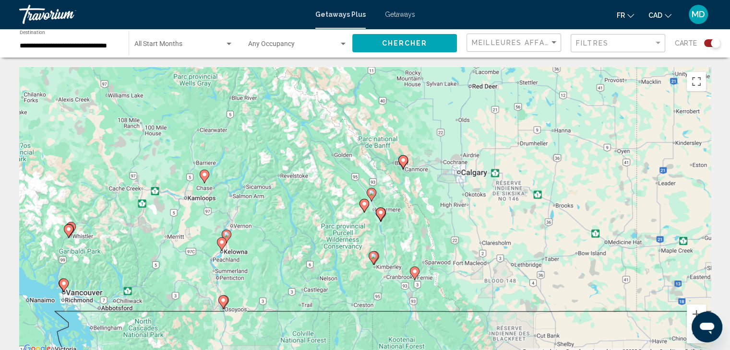
click at [363, 229] on div "Pour activer le glissement du marqueur avec le clavier, appuyez sur Alt+Entrée.…" at bounding box center [364, 211] width 691 height 288
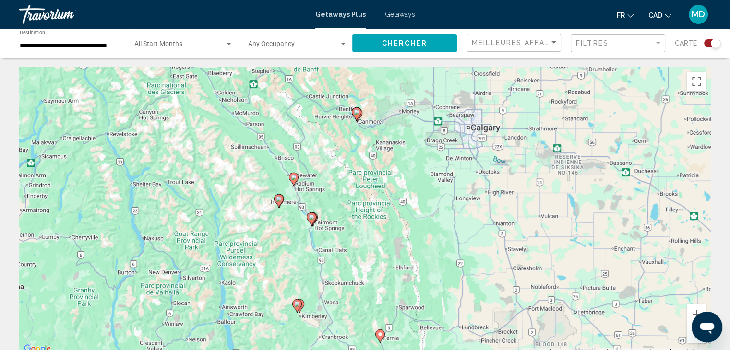
drag, startPoint x: 377, startPoint y: 236, endPoint x: 290, endPoint y: 246, distance: 87.9
click at [290, 246] on div "Pour activer le glissement du marqueur avec le clavier, appuyez sur Alt+Entrée.…" at bounding box center [364, 211] width 691 height 288
click at [337, 158] on div "Pour activer le glissement du marqueur avec le clavier, appuyez sur Alt+Entrée.…" at bounding box center [364, 211] width 691 height 288
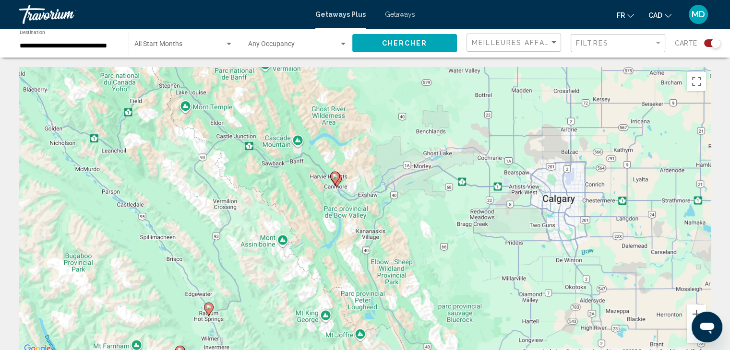
drag, startPoint x: 355, startPoint y: 116, endPoint x: 314, endPoint y: 220, distance: 111.2
click at [314, 220] on div "Pour activer le glissement du marqueur avec le clavier, appuyez sur Alt+Entrée.…" at bounding box center [364, 211] width 691 height 288
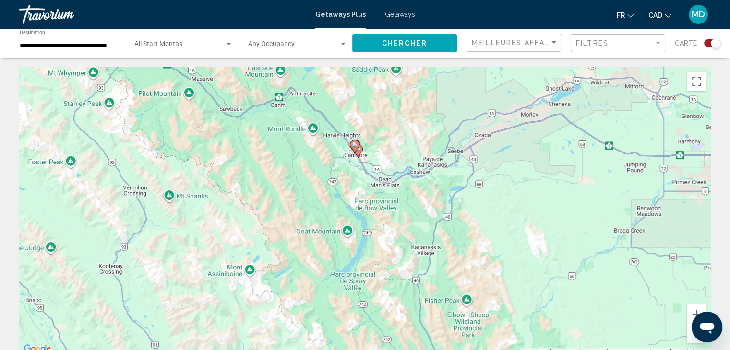
click at [333, 192] on div "Pour activer le glissement du marqueur avec le clavier, appuyez sur Alt+Entrée.…" at bounding box center [364, 211] width 691 height 288
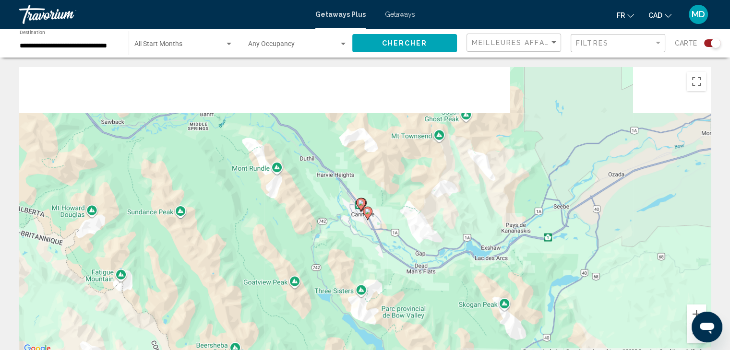
drag, startPoint x: 349, startPoint y: 168, endPoint x: 331, endPoint y: 273, distance: 106.1
click at [331, 273] on div "Pour activer le glissement du marqueur avec le clavier, appuyez sur Alt+Entrée.…" at bounding box center [364, 211] width 691 height 288
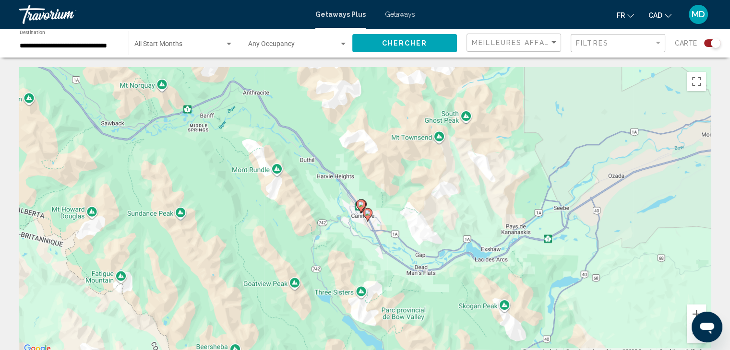
click at [340, 237] on div "Pour activer le glissement du marqueur avec le clavier, appuyez sur Alt+Entrée.…" at bounding box center [364, 211] width 691 height 288
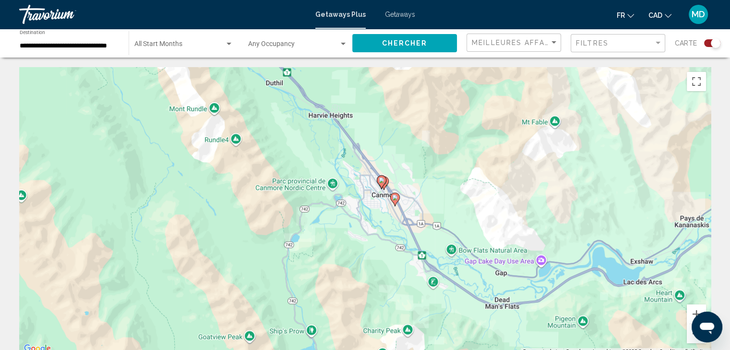
click at [356, 197] on div "Pour activer le glissement du marqueur avec le clavier, appuyez sur Alt+Entrée.…" at bounding box center [364, 211] width 691 height 288
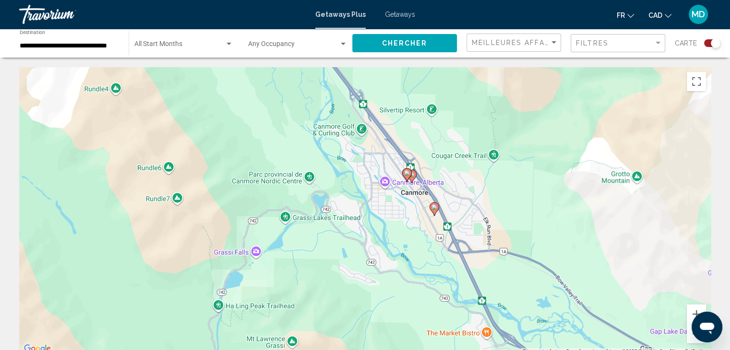
click at [356, 197] on div "Pour activer le glissement du marqueur avec le clavier, appuyez sur Alt+Entrée.…" at bounding box center [364, 211] width 691 height 288
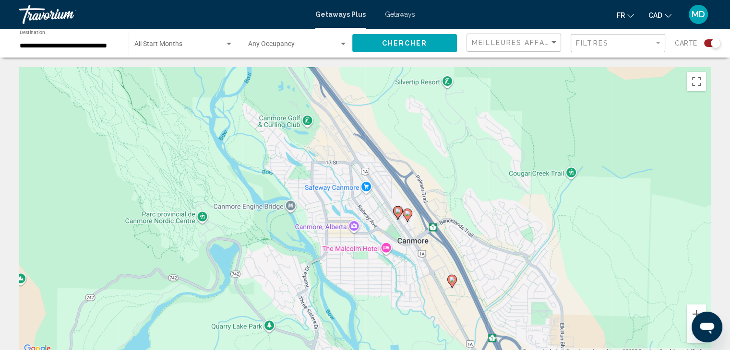
drag, startPoint x: 423, startPoint y: 213, endPoint x: 356, endPoint y: 268, distance: 86.9
click at [356, 268] on div "Pour activer le glissement du marqueur avec le clavier, appuyez sur Alt+Entrée.…" at bounding box center [364, 211] width 691 height 288
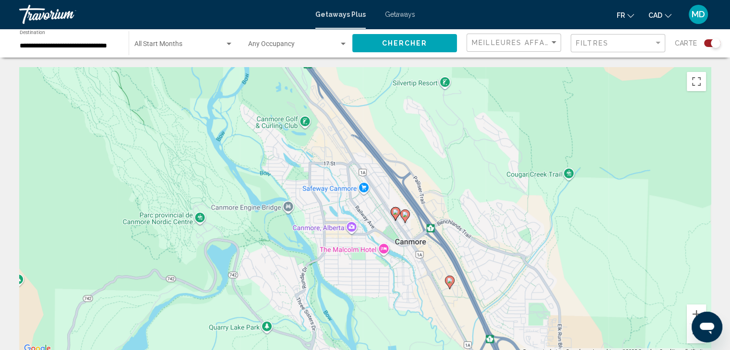
click at [448, 283] on image "Main content" at bounding box center [450, 281] width 6 height 6
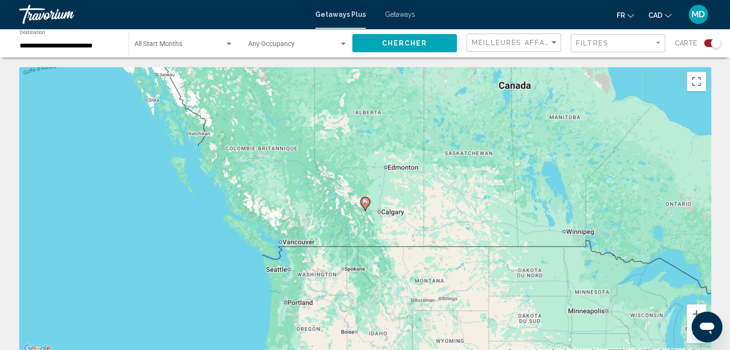
click at [707, 41] on div "Search widget" at bounding box center [712, 43] width 16 height 8
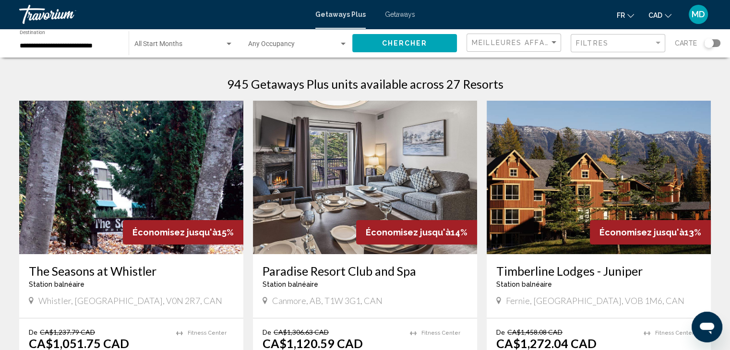
click at [98, 39] on div "**********" at bounding box center [69, 43] width 99 height 26
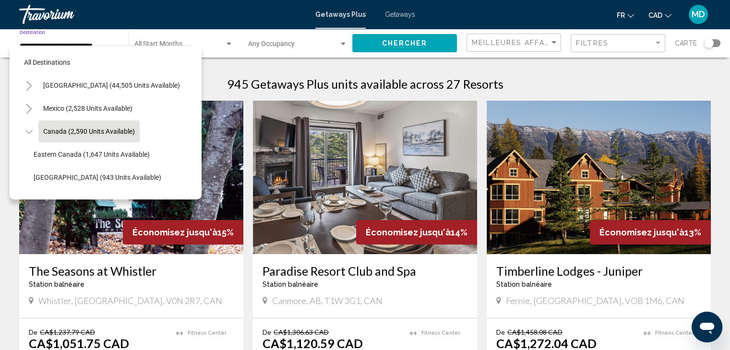
scroll to position [14, 0]
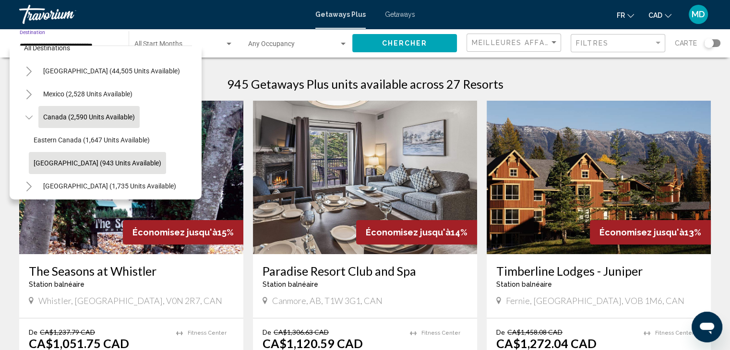
click at [75, 159] on span "Western Canada (943 units available)" at bounding box center [98, 163] width 128 height 8
type input "**********"
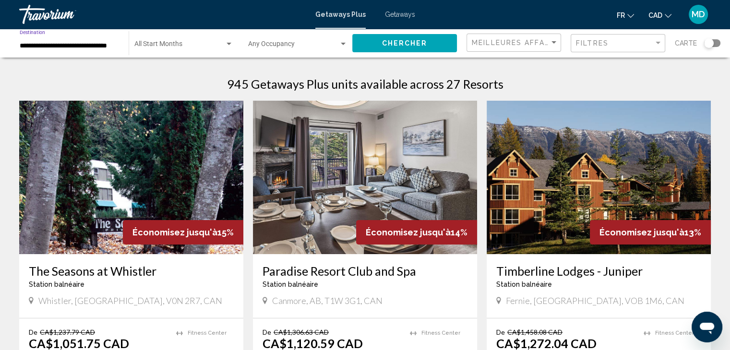
click at [85, 44] on input "**********" at bounding box center [69, 46] width 99 height 8
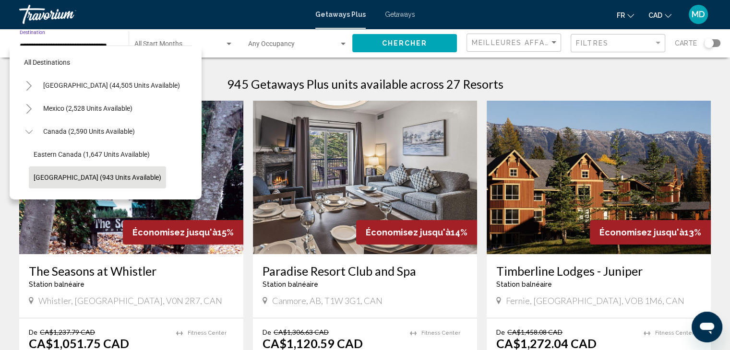
scroll to position [60, 0]
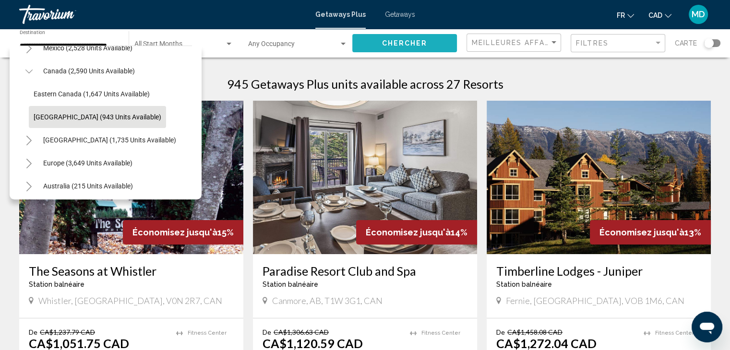
click at [422, 45] on span "Chercher" at bounding box center [405, 44] width 46 height 8
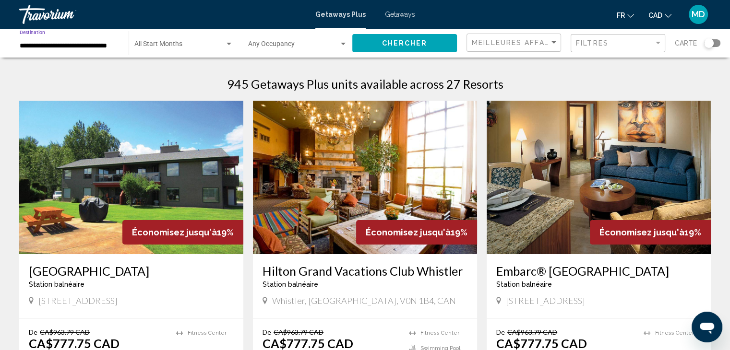
click at [111, 43] on input "**********" at bounding box center [69, 46] width 99 height 8
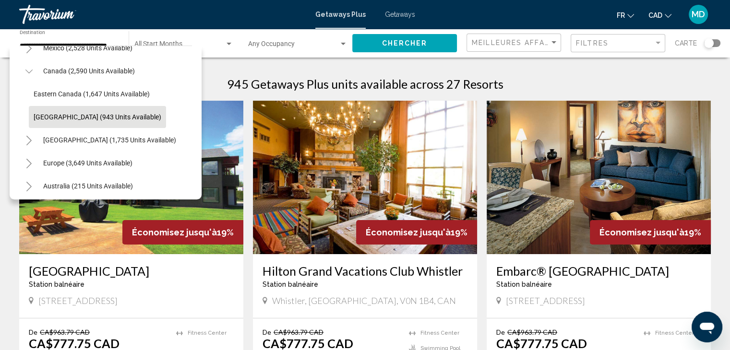
click at [239, 81] on h1 "945 Getaways Plus units available across 27 Resorts" at bounding box center [365, 84] width 276 height 14
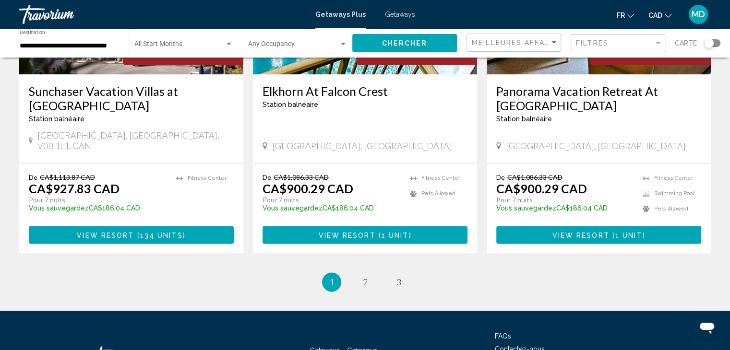
scroll to position [1255, 0]
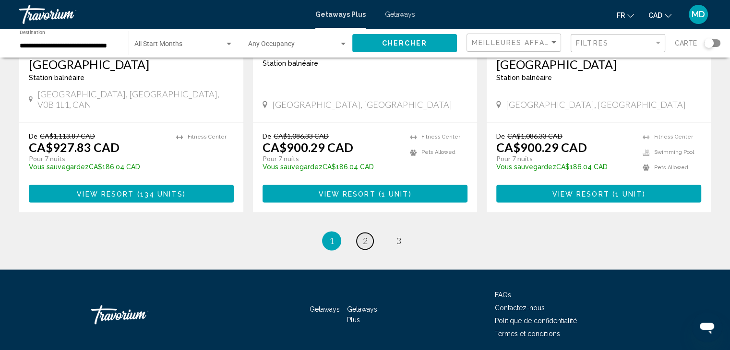
click at [364, 236] on span "2" at bounding box center [365, 241] width 5 height 11
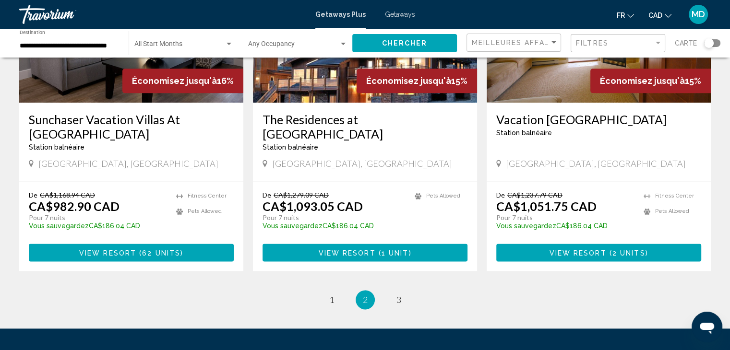
scroll to position [1209, 0]
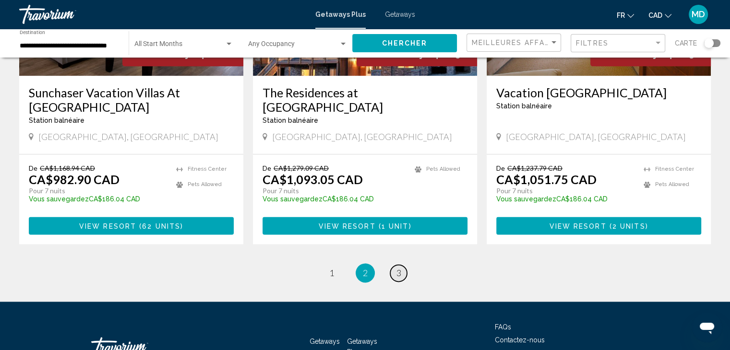
click at [396, 268] on span "3" at bounding box center [398, 273] width 5 height 11
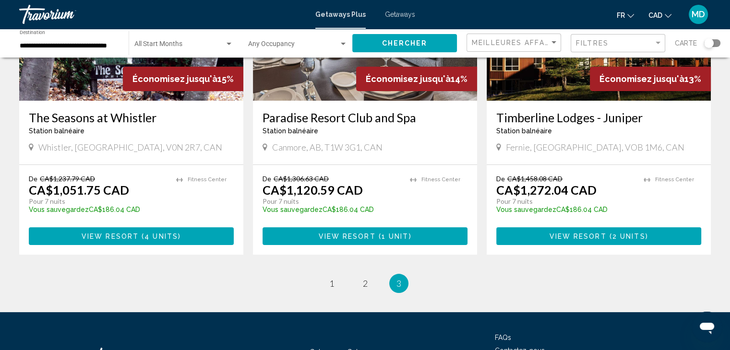
scroll to position [154, 0]
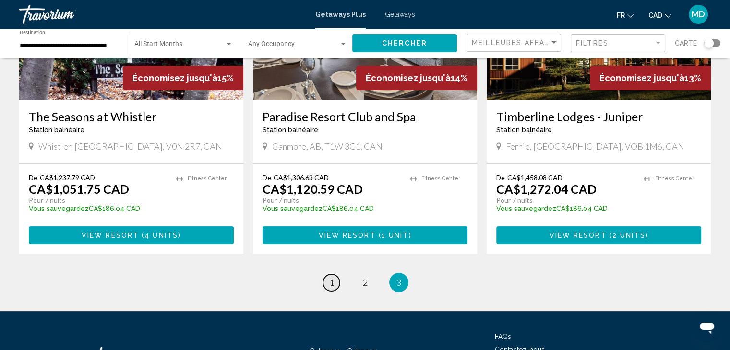
click at [330, 281] on span "1" at bounding box center [331, 282] width 5 height 11
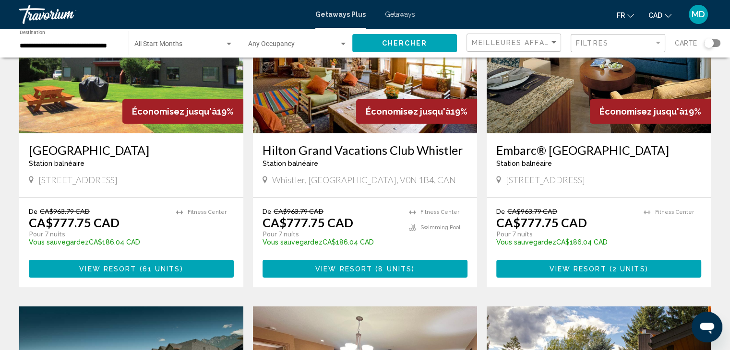
scroll to position [121, 0]
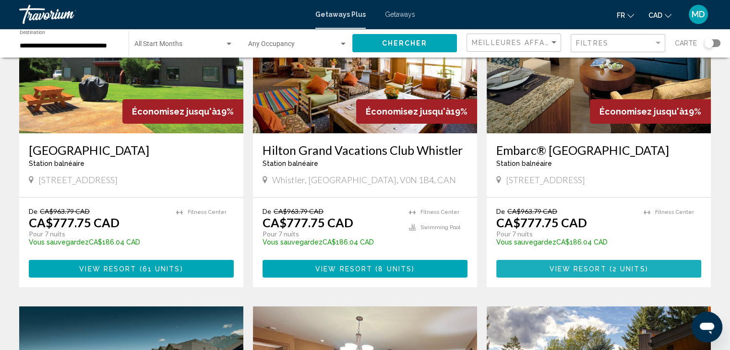
click at [585, 272] on button "View Resort ( 2 units )" at bounding box center [598, 269] width 205 height 18
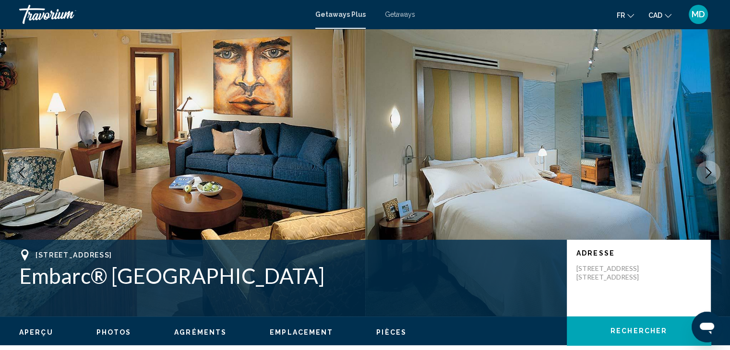
click at [705, 168] on icon "Next image" at bounding box center [708, 173] width 12 height 12
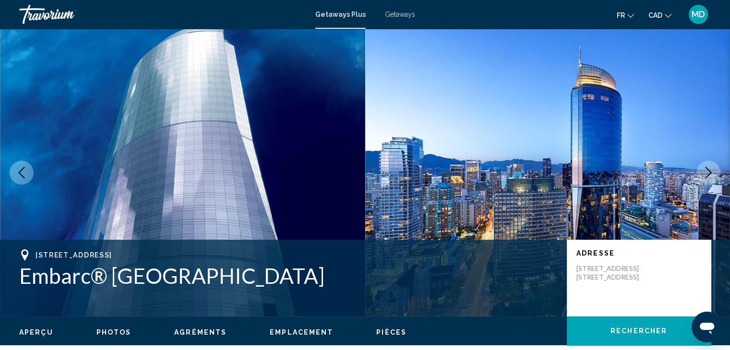
click at [705, 168] on icon "Next image" at bounding box center [708, 173] width 12 height 12
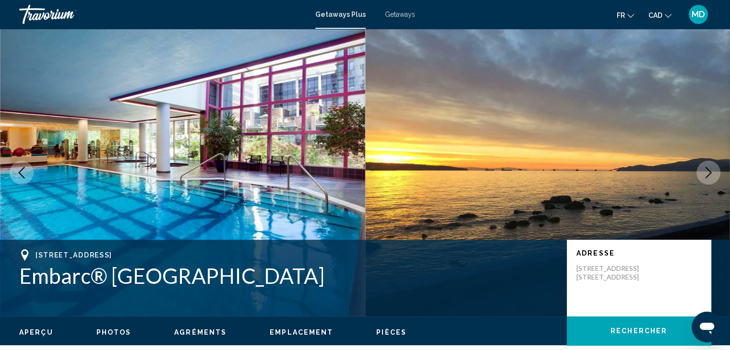
click at [705, 168] on icon "Next image" at bounding box center [708, 173] width 12 height 12
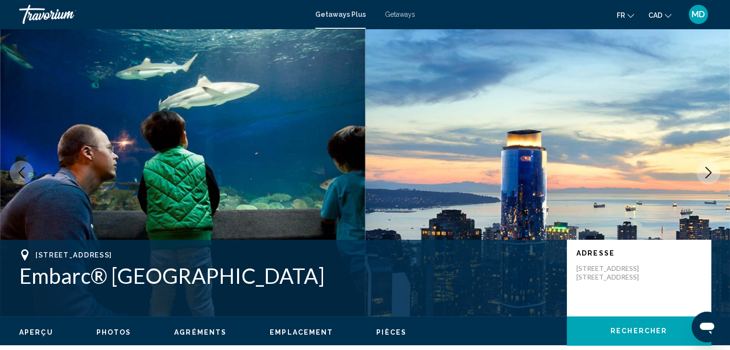
click at [705, 168] on icon "Next image" at bounding box center [708, 173] width 12 height 12
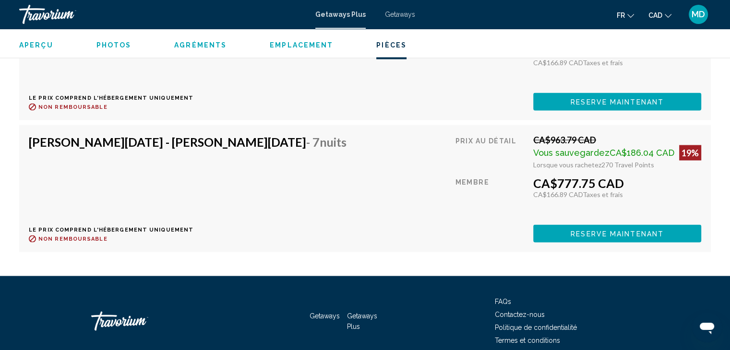
scroll to position [1814, 0]
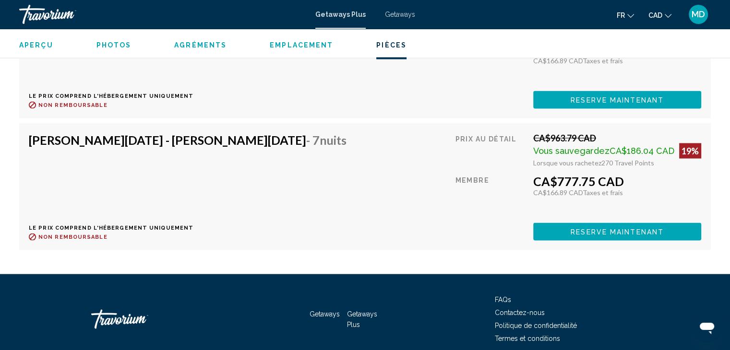
click at [349, 9] on div "Getaways Plus Getaways fr English Español Français Italiano Português русский C…" at bounding box center [365, 14] width 730 height 20
click at [338, 15] on span "Getaways Plus" at bounding box center [340, 15] width 50 height 8
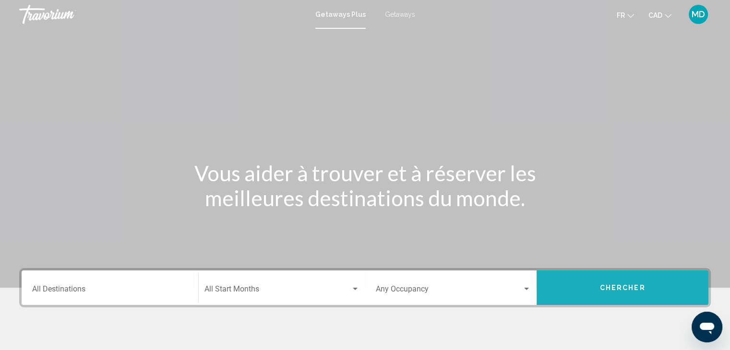
click at [603, 286] on span "Chercher" at bounding box center [623, 288] width 46 height 8
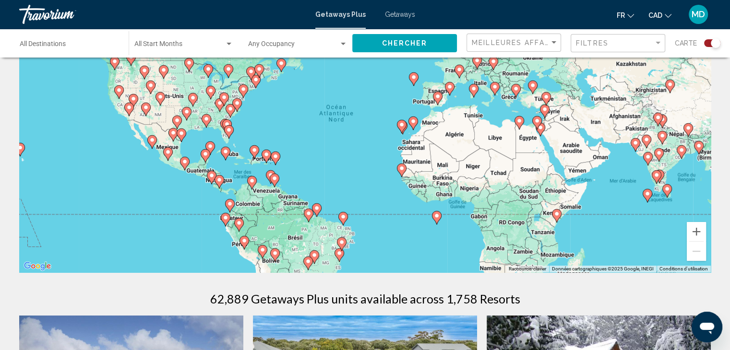
scroll to position [83, 0]
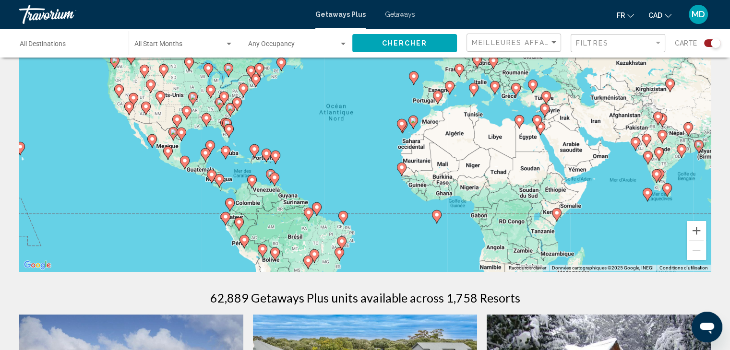
click at [354, 239] on div "Pour activer le glissement du marqueur avec le clavier, appuyez sur Alt+Entrée.…" at bounding box center [364, 128] width 691 height 288
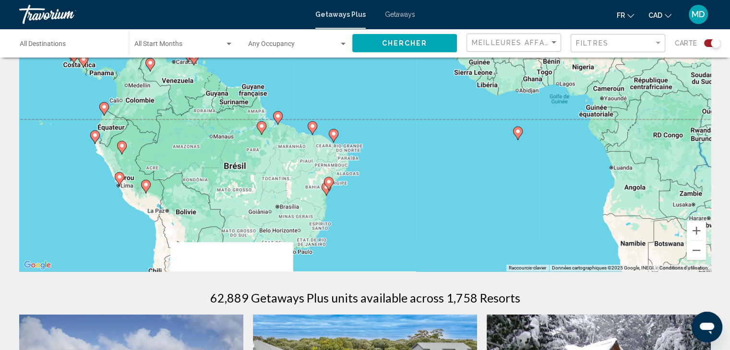
drag, startPoint x: 362, startPoint y: 241, endPoint x: 363, endPoint y: 169, distance: 72.5
click at [363, 169] on div "Pour activer le glissement du marqueur avec le clavier, appuyez sur Alt+Entrée.…" at bounding box center [364, 128] width 691 height 288
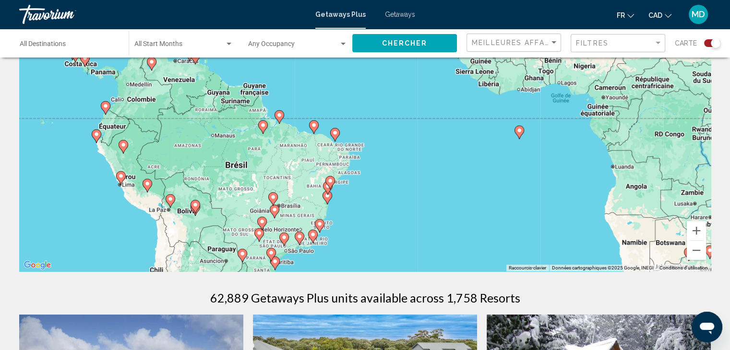
click at [71, 47] on input "Destination All Destinations" at bounding box center [69, 46] width 99 height 8
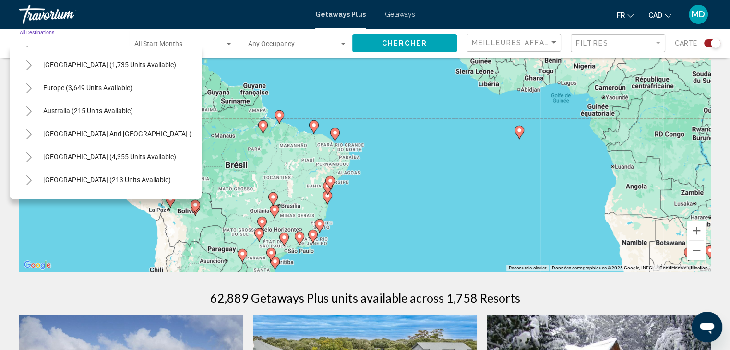
scroll to position [100, 0]
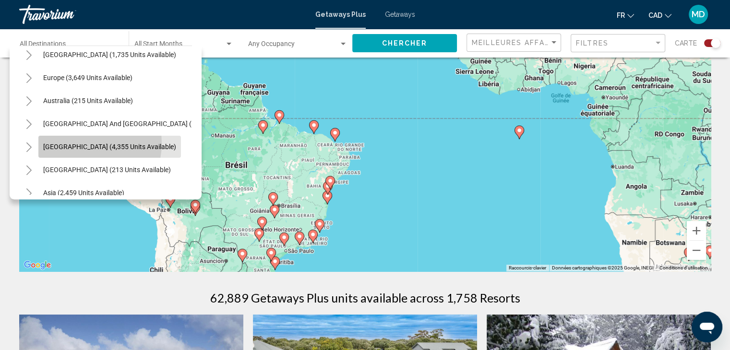
click at [73, 143] on span "South America (4,355 units available)" at bounding box center [109, 147] width 133 height 8
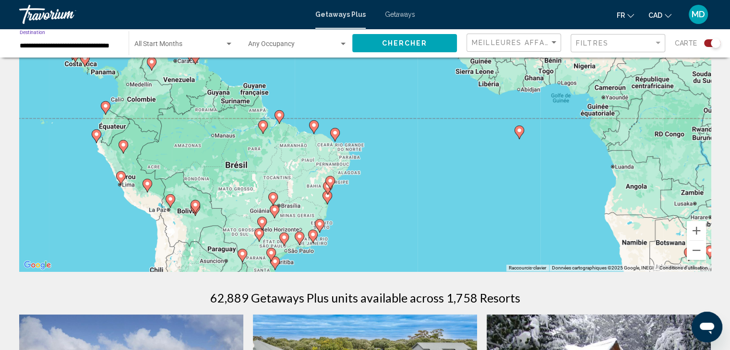
click at [200, 48] on span "Search widget" at bounding box center [179, 46] width 90 height 8
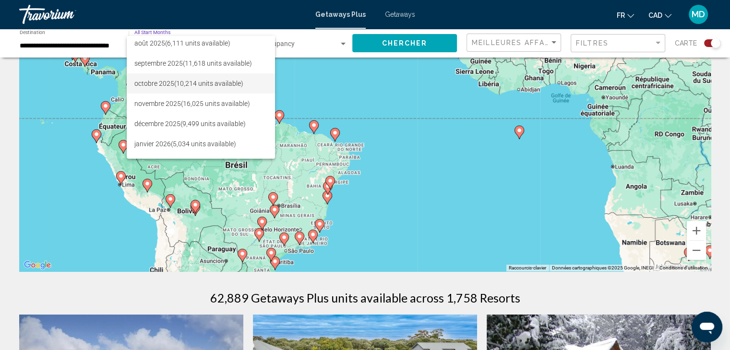
scroll to position [23, 0]
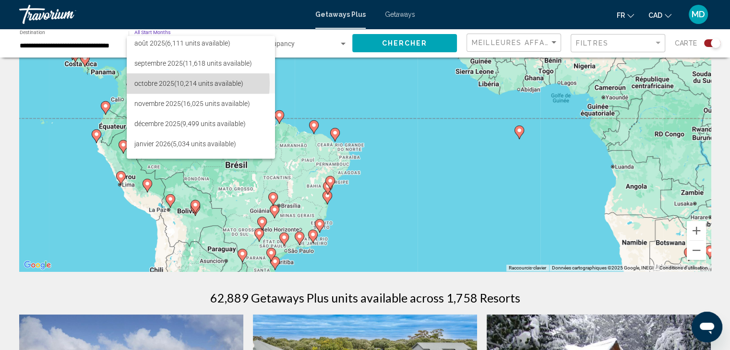
click at [184, 83] on span "octobre 2025 (10,214 units available)" at bounding box center [200, 83] width 133 height 20
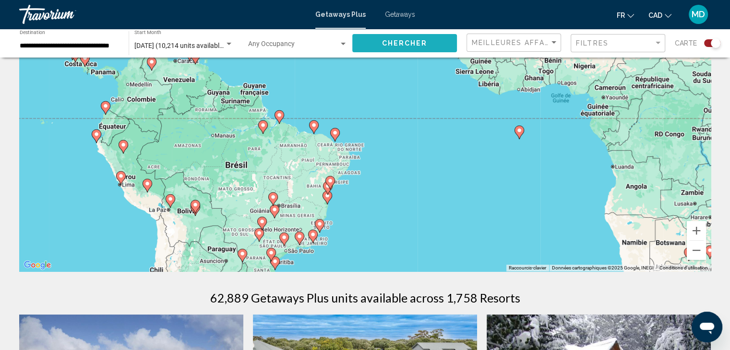
click at [409, 41] on span "Chercher" at bounding box center [405, 44] width 46 height 8
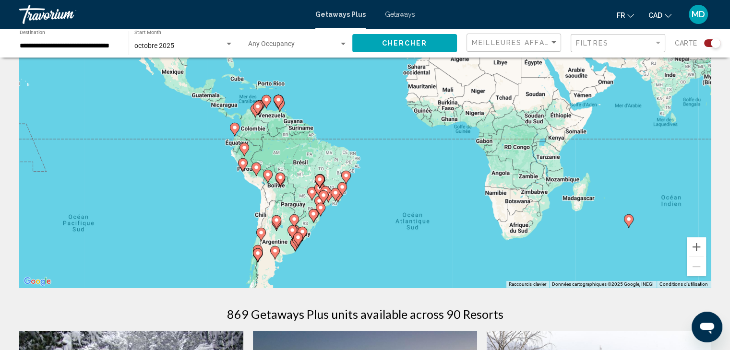
scroll to position [67, 0]
click at [104, 45] on input "**********" at bounding box center [69, 46] width 99 height 8
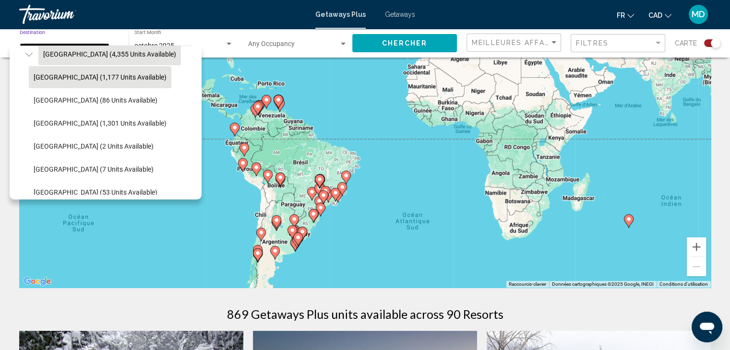
scroll to position [193, 0]
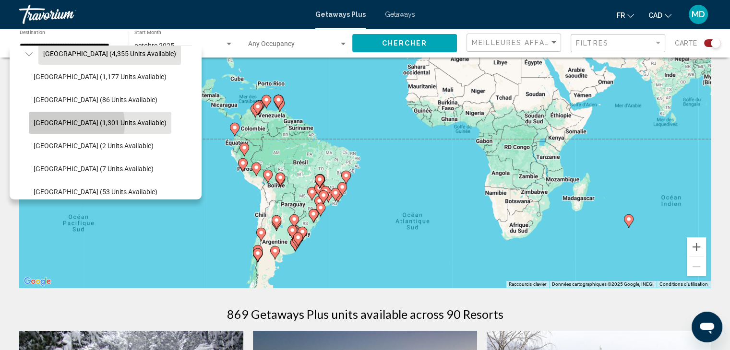
click at [75, 124] on span "Brazil (1,301 units available)" at bounding box center [100, 123] width 133 height 8
type input "**********"
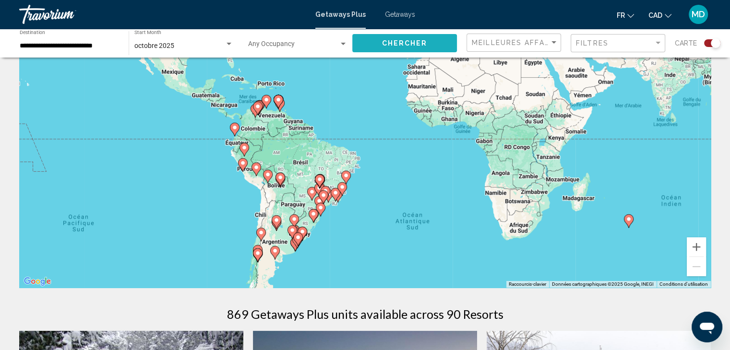
click at [394, 40] on span "Chercher" at bounding box center [405, 44] width 46 height 8
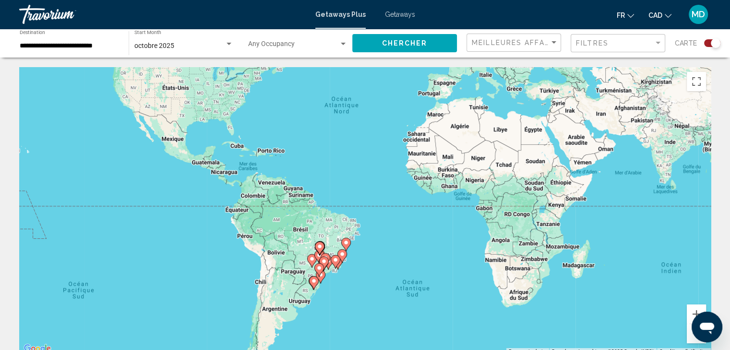
click at [376, 272] on div "Pour activer le glissement du marqueur avec le clavier, appuyez sur Alt+Entrée.…" at bounding box center [364, 211] width 691 height 288
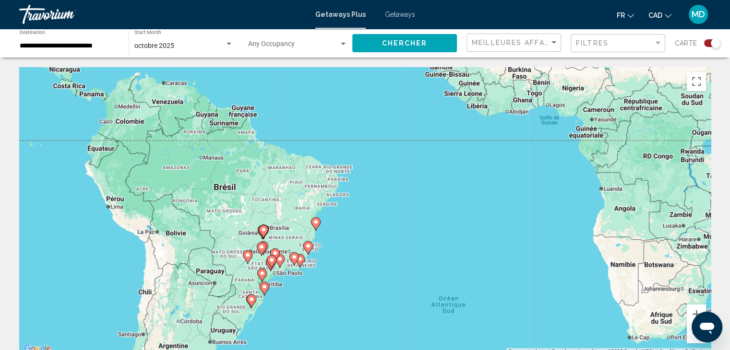
click at [376, 272] on div "Pour activer le glissement du marqueur avec le clavier, appuyez sur Alt+Entrée.…" at bounding box center [364, 211] width 691 height 288
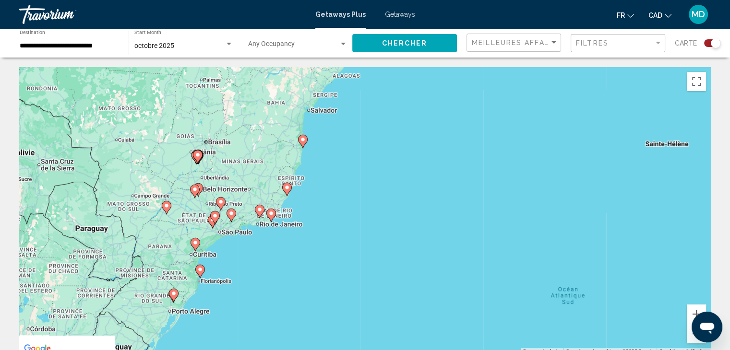
drag, startPoint x: 265, startPoint y: 282, endPoint x: 317, endPoint y: 239, distance: 66.5
click at [317, 239] on div "Pour activer le glissement du marqueur avec le clavier, appuyez sur Alt+Entrée.…" at bounding box center [364, 211] width 691 height 288
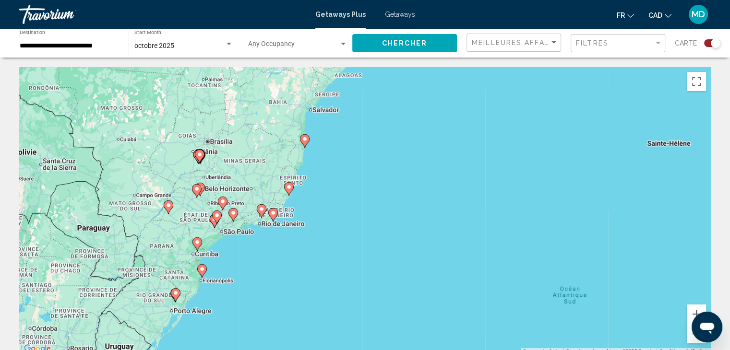
click at [284, 244] on div "Pour activer le glissement du marqueur avec le clavier, appuyez sur Alt+Entrée.…" at bounding box center [364, 211] width 691 height 288
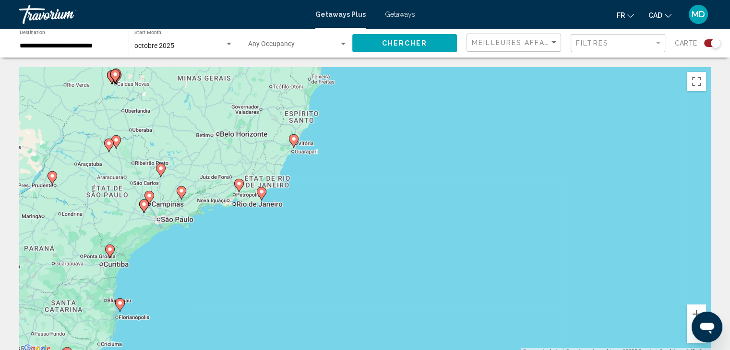
click at [706, 43] on div "Search widget" at bounding box center [712, 43] width 16 height 8
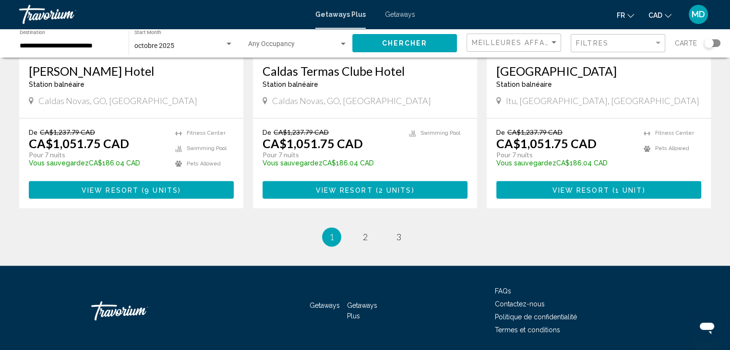
scroll to position [1213, 0]
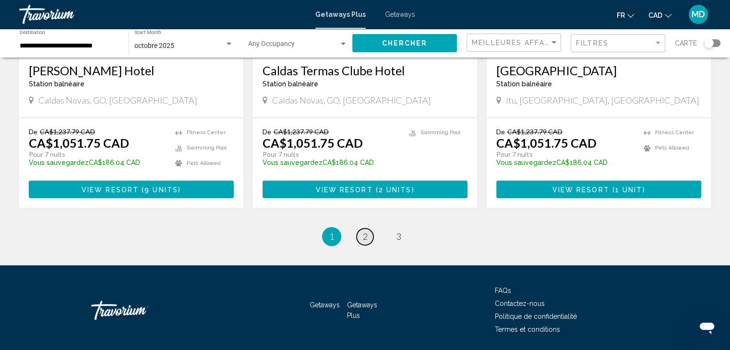
click at [364, 231] on span "2" at bounding box center [365, 236] width 5 height 11
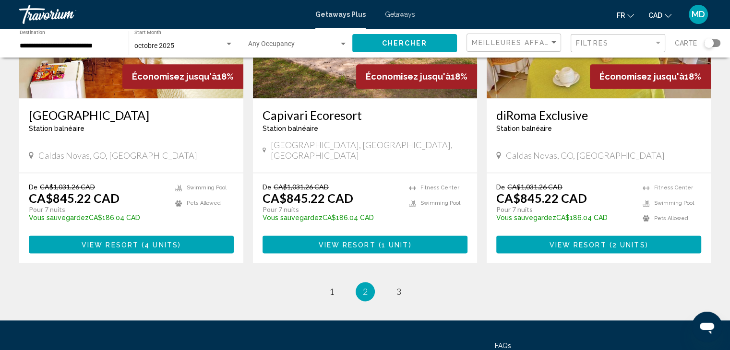
scroll to position [1171, 0]
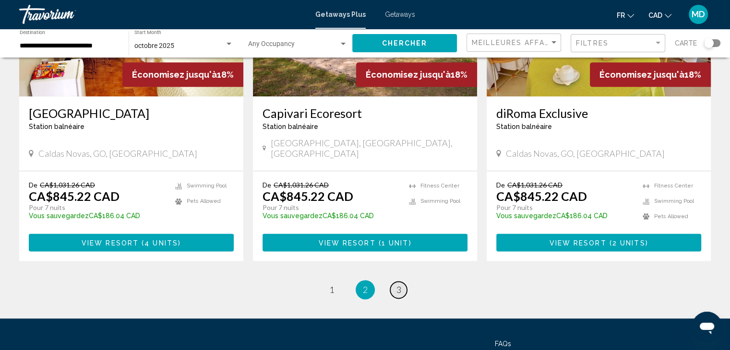
click at [399, 284] on span "3" at bounding box center [398, 289] width 5 height 11
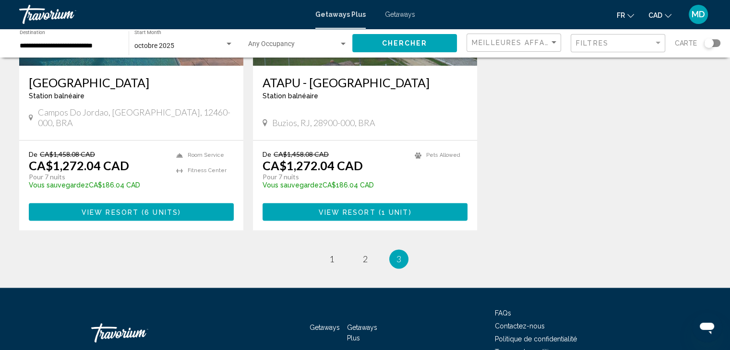
scroll to position [1213, 0]
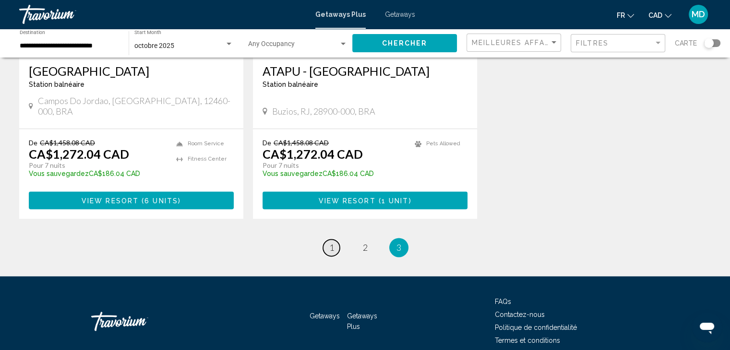
click at [332, 242] on span "1" at bounding box center [331, 247] width 5 height 11
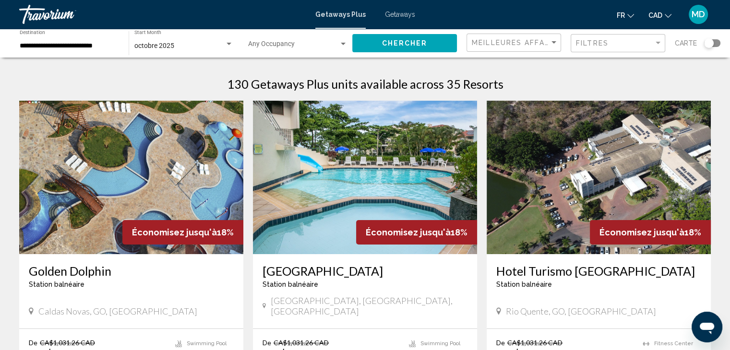
click at [717, 45] on div "Search widget" at bounding box center [712, 43] width 16 height 8
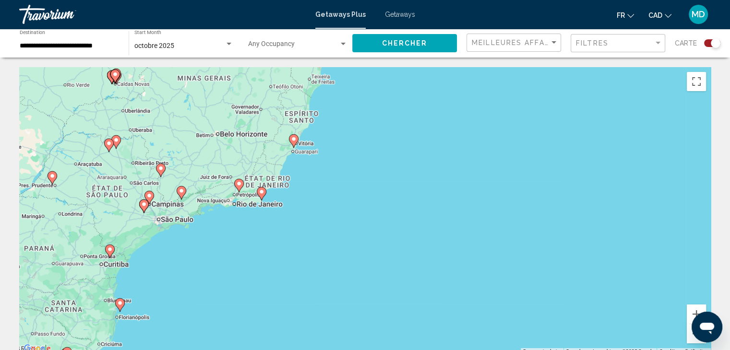
click at [196, 47] on div "octobre 2025" at bounding box center [179, 46] width 90 height 8
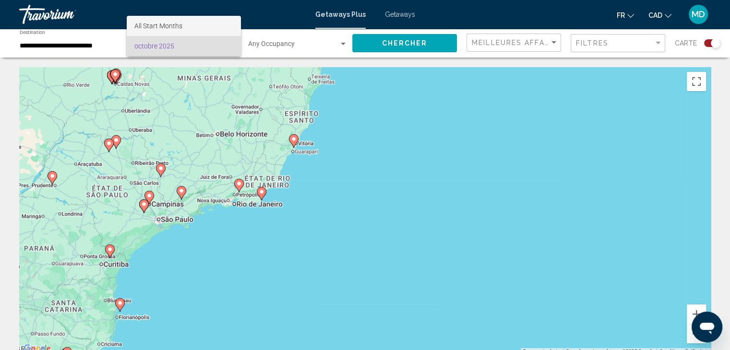
click at [171, 26] on span "All Start Months" at bounding box center [158, 26] width 48 height 8
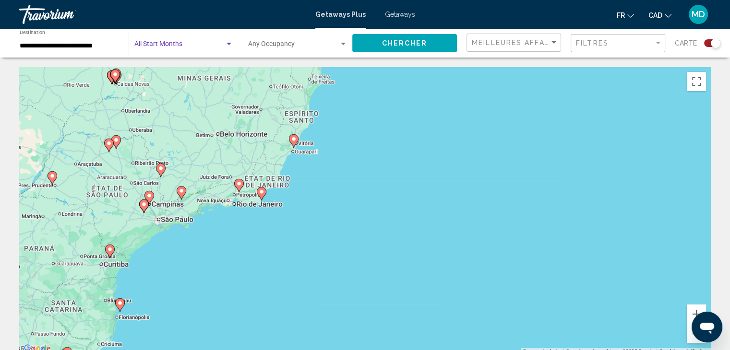
click at [420, 45] on span "Chercher" at bounding box center [405, 44] width 46 height 8
